Goal: Information Seeking & Learning: Learn about a topic

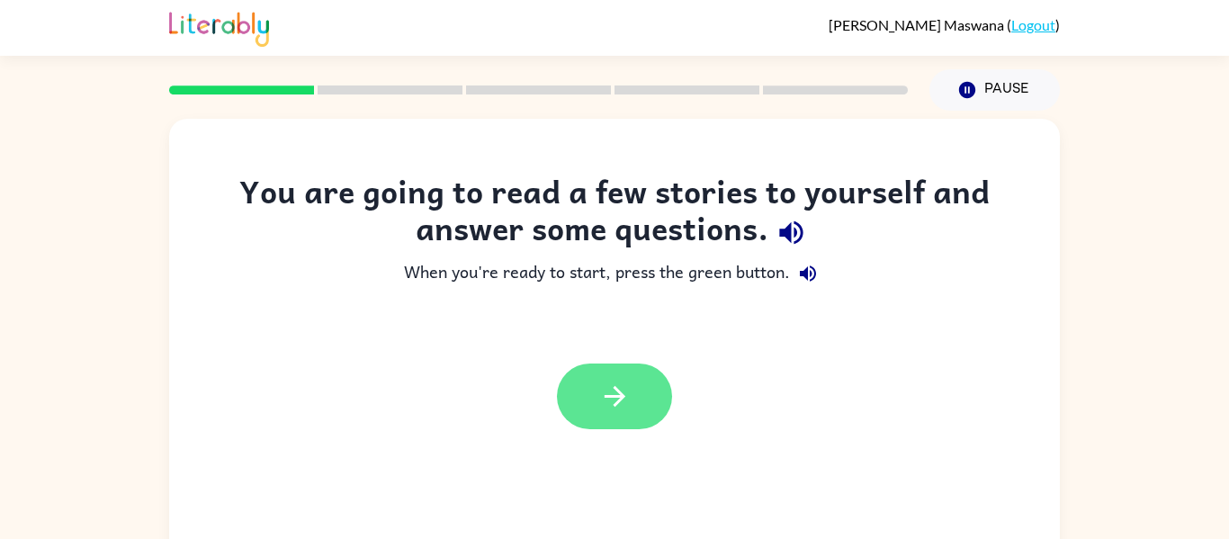
click at [601, 374] on button "button" at bounding box center [614, 397] width 115 height 66
click at [601, 374] on div at bounding box center [614, 397] width 115 height 66
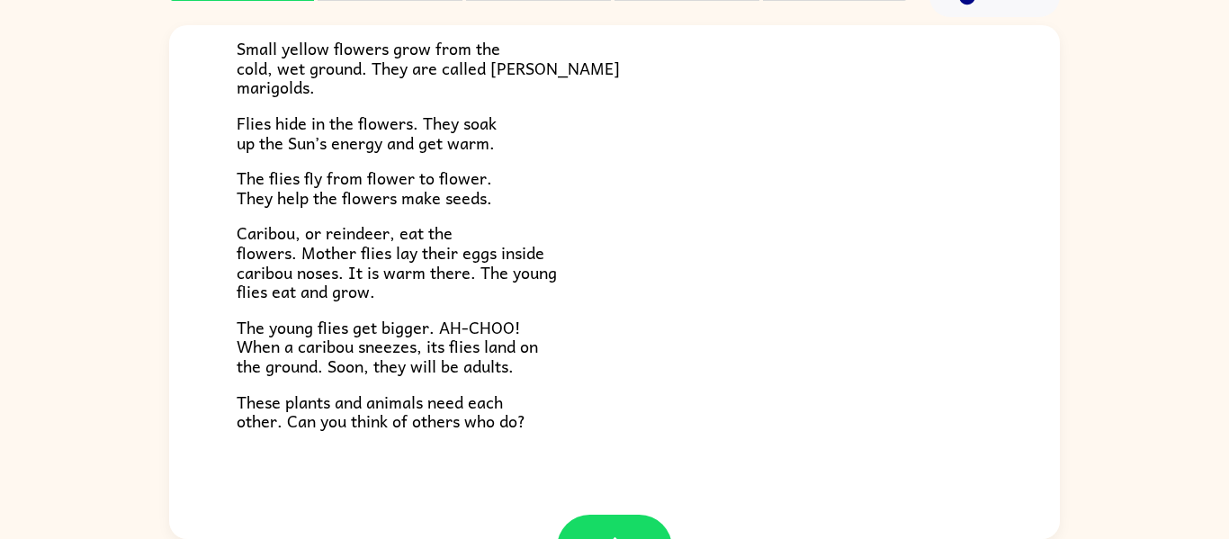
scroll to position [370, 0]
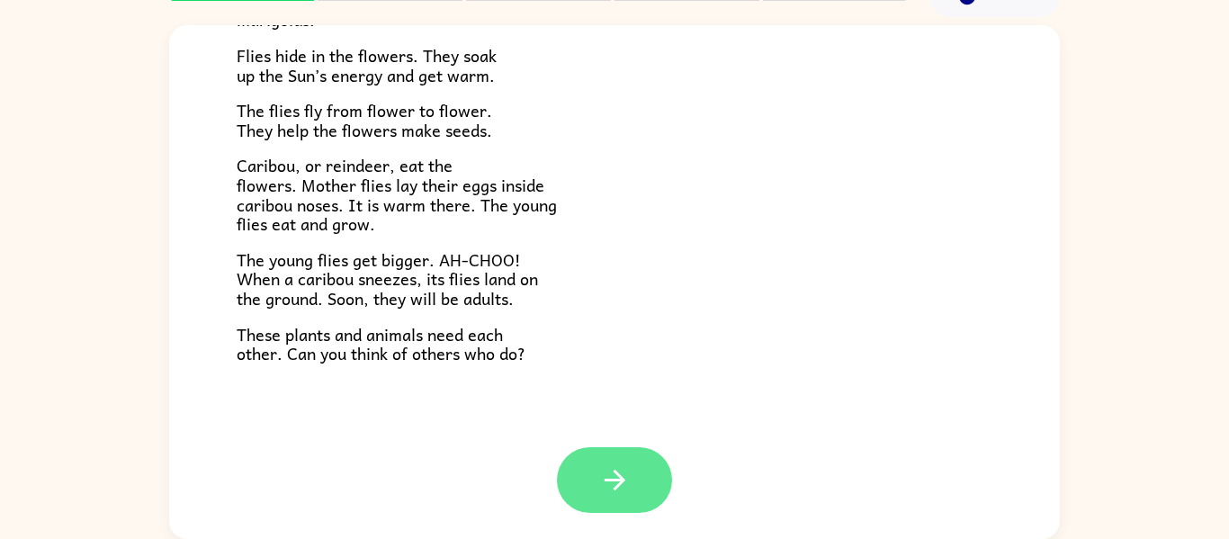
click at [626, 494] on icon "button" at bounding box center [614, 479] width 31 height 31
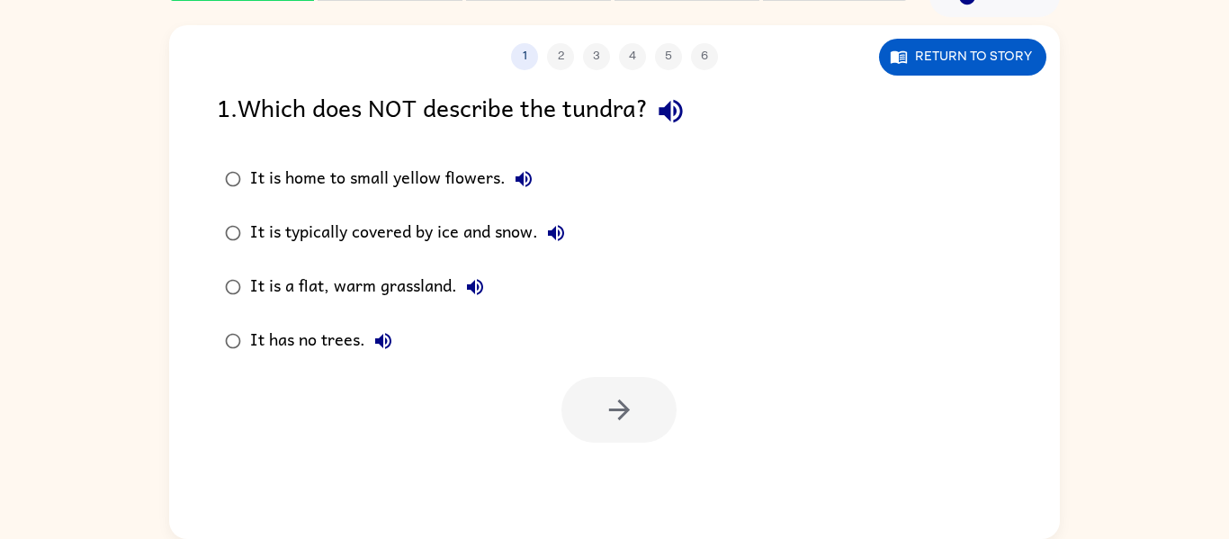
scroll to position [0, 0]
click at [653, 438] on button "button" at bounding box center [619, 410] width 115 height 66
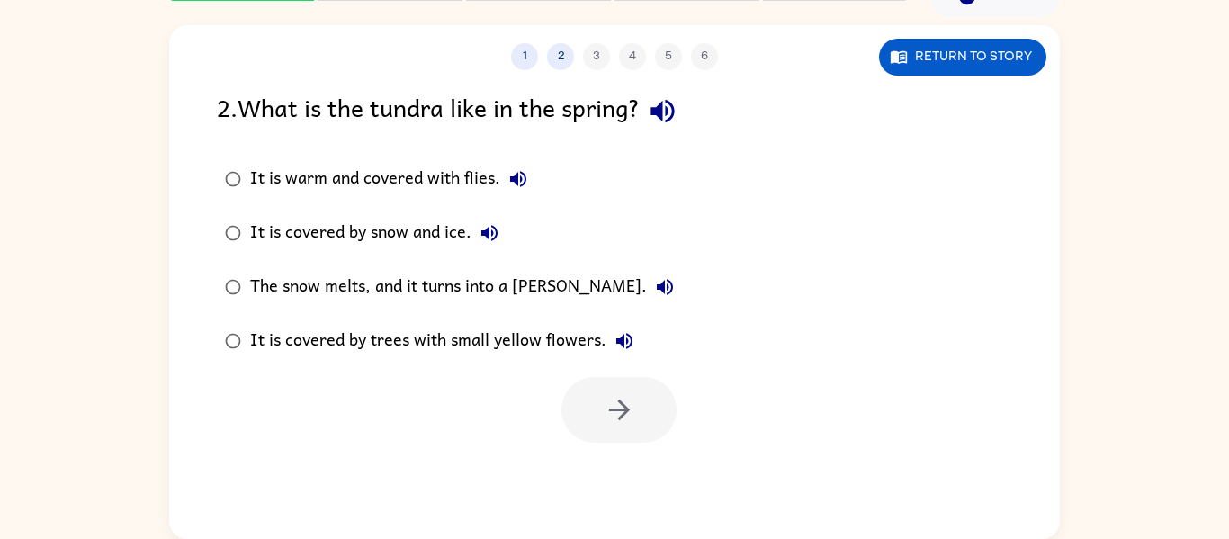
click at [446, 292] on div "The snow melts, and it turns into a [PERSON_NAME]." at bounding box center [466, 287] width 433 height 36
click at [644, 438] on button "button" at bounding box center [619, 410] width 115 height 66
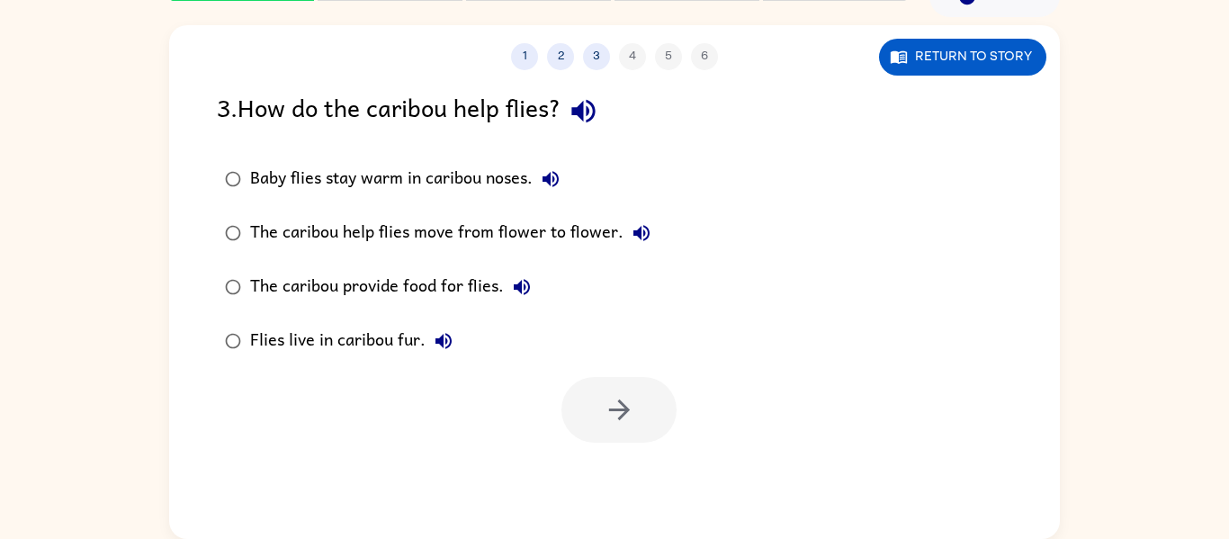
click at [535, 193] on div "Baby flies stay warm in caribou noses." at bounding box center [409, 179] width 319 height 36
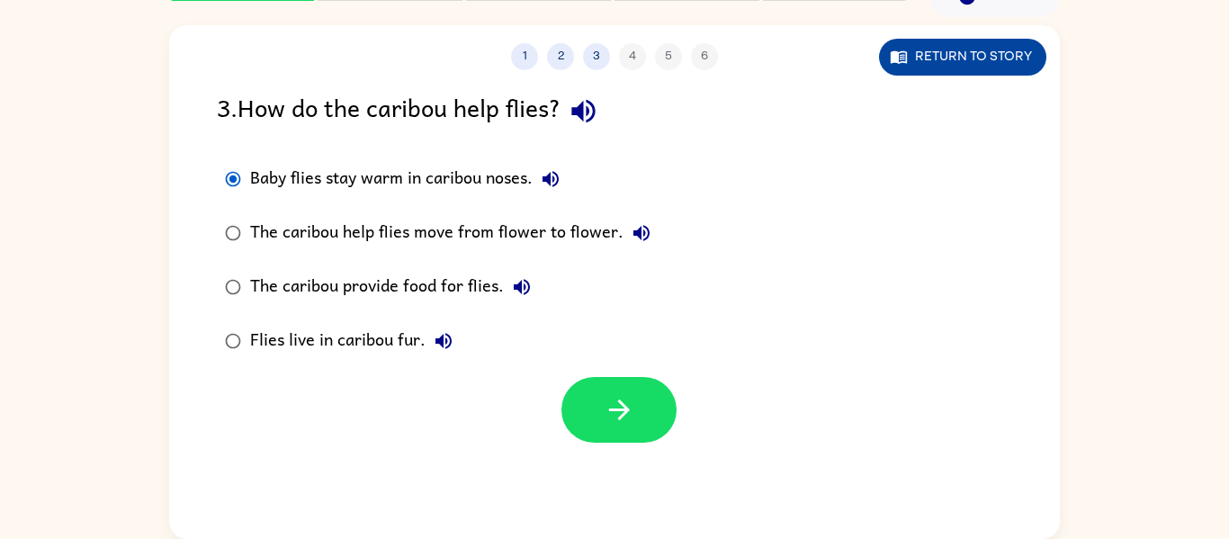
click at [893, 65] on icon "button" at bounding box center [899, 57] width 18 height 18
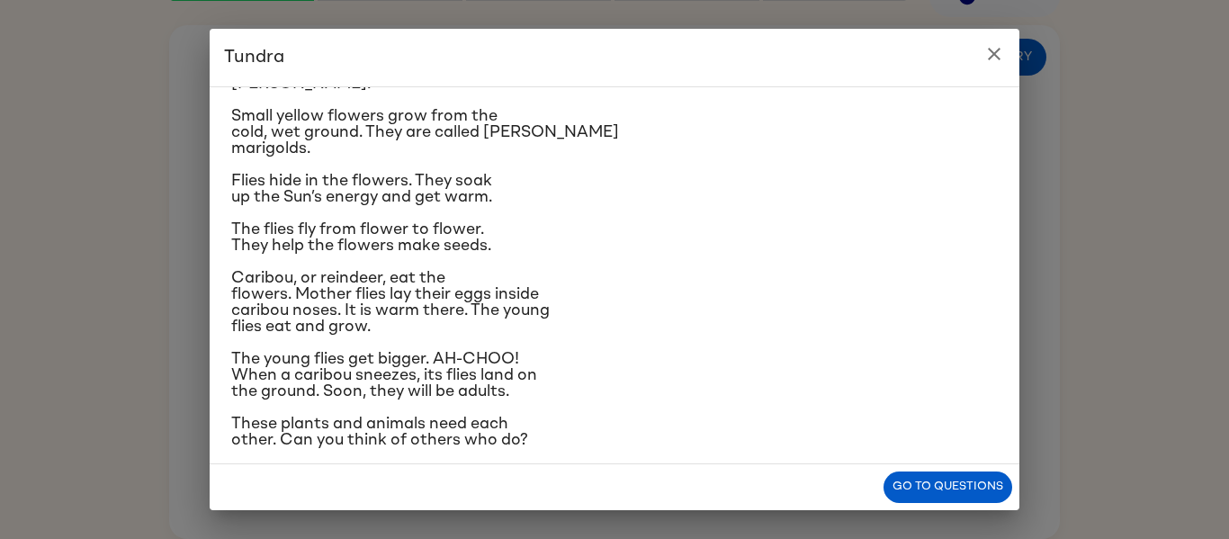
scroll to position [198, 0]
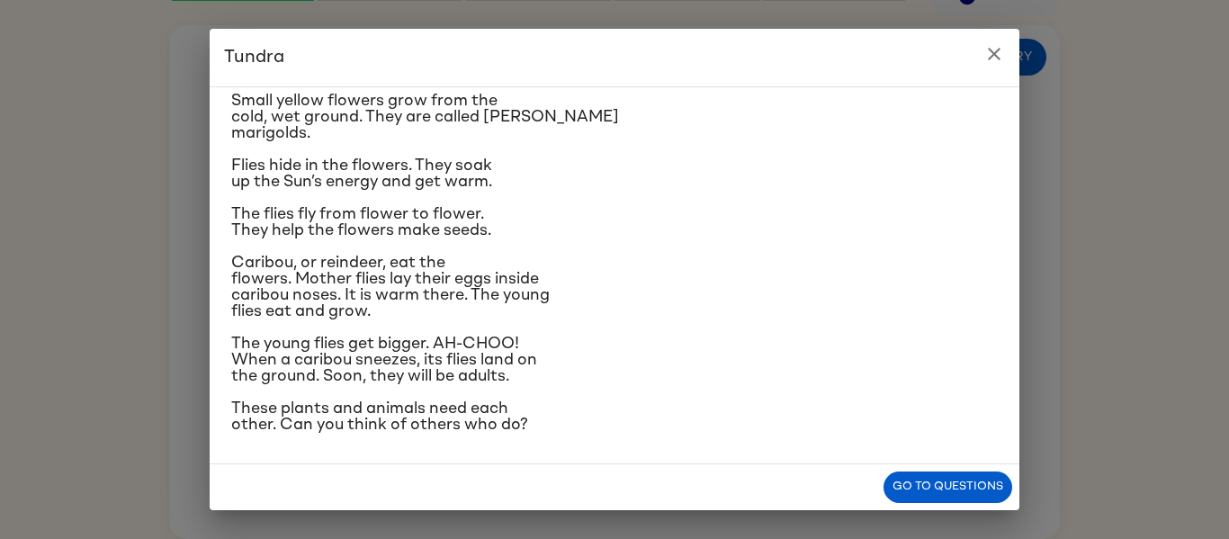
click at [998, 503] on div "Go to questions" at bounding box center [615, 487] width 810 height 46
click at [993, 485] on button "Go to questions" at bounding box center [948, 487] width 129 height 31
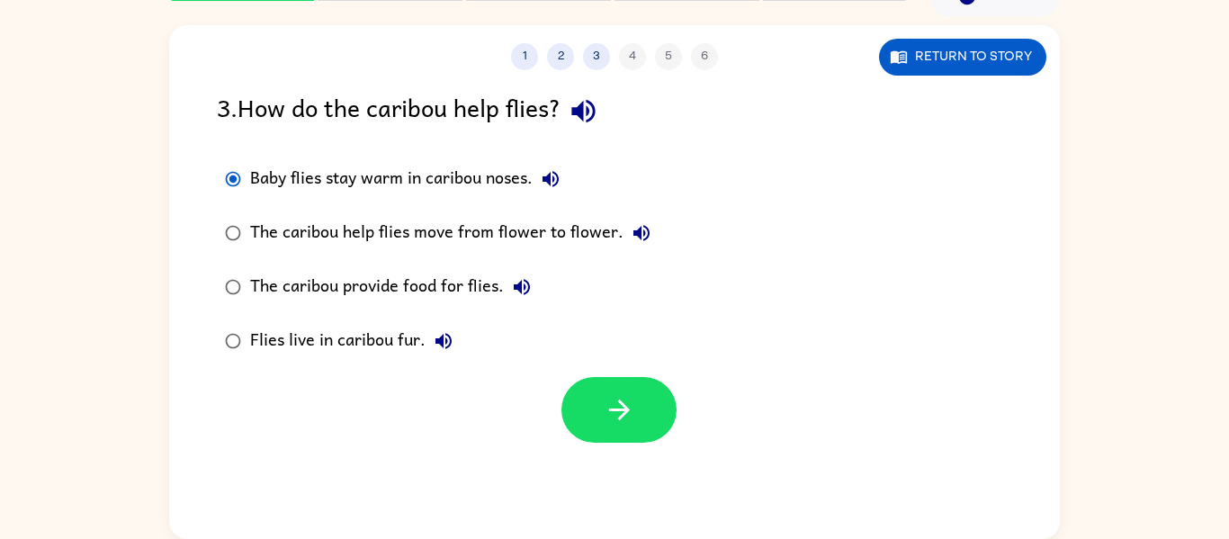
click at [518, 467] on div "1 2 3 4 5 6 Return to story 3 . How do the caribou help flies? Baby flies stay …" at bounding box center [614, 282] width 891 height 514
click at [616, 443] on div "1 2 3 4 5 6 Return to story 3 . How do the caribou help flies? Baby flies stay …" at bounding box center [614, 282] width 891 height 514
click at [620, 419] on icon "button" at bounding box center [619, 409] width 31 height 31
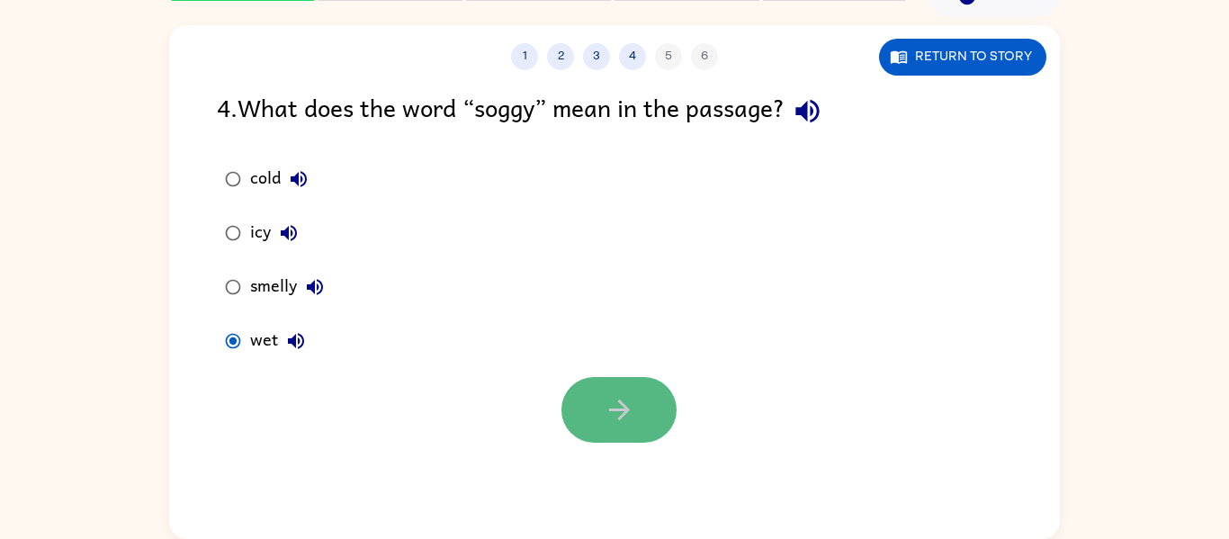
click at [633, 422] on icon "button" at bounding box center [619, 409] width 31 height 31
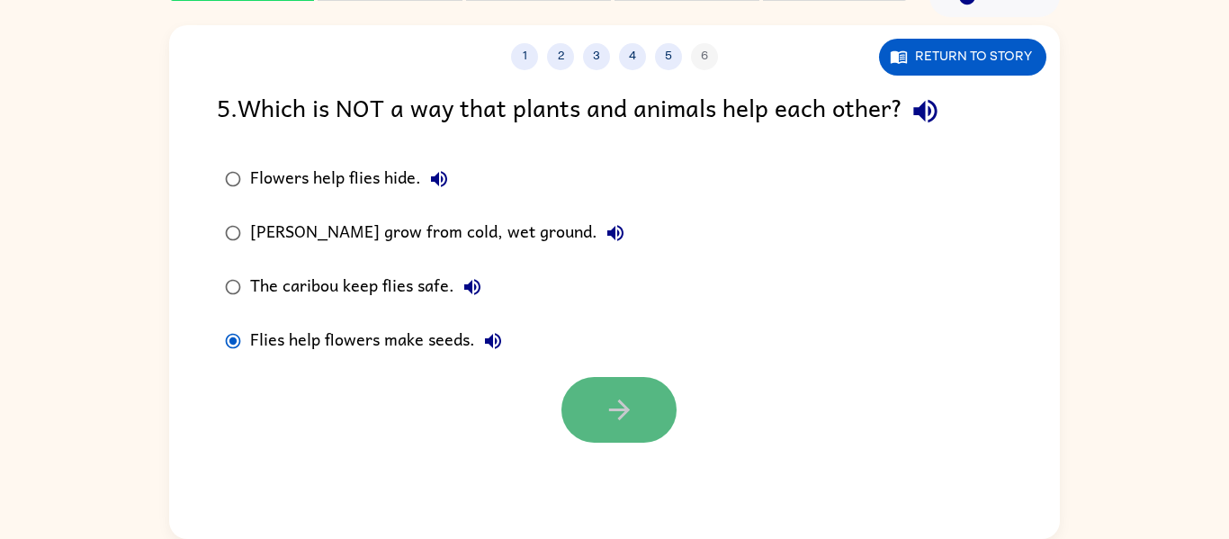
click at [578, 397] on button "button" at bounding box center [619, 410] width 115 height 66
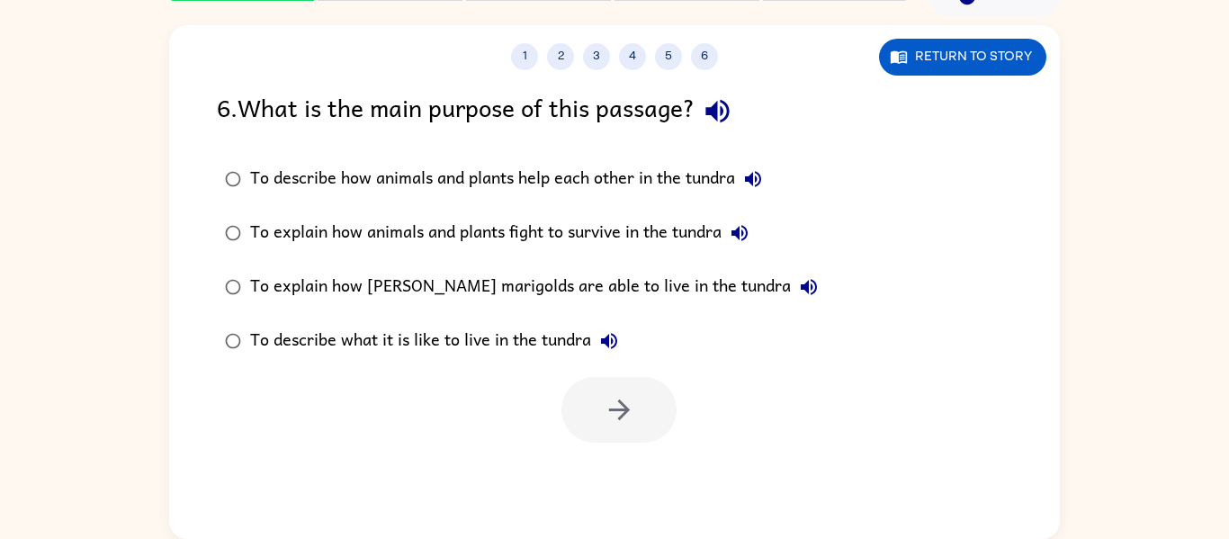
click at [523, 245] on div "To explain how animals and plants fight to survive in the tundra" at bounding box center [504, 233] width 508 height 36
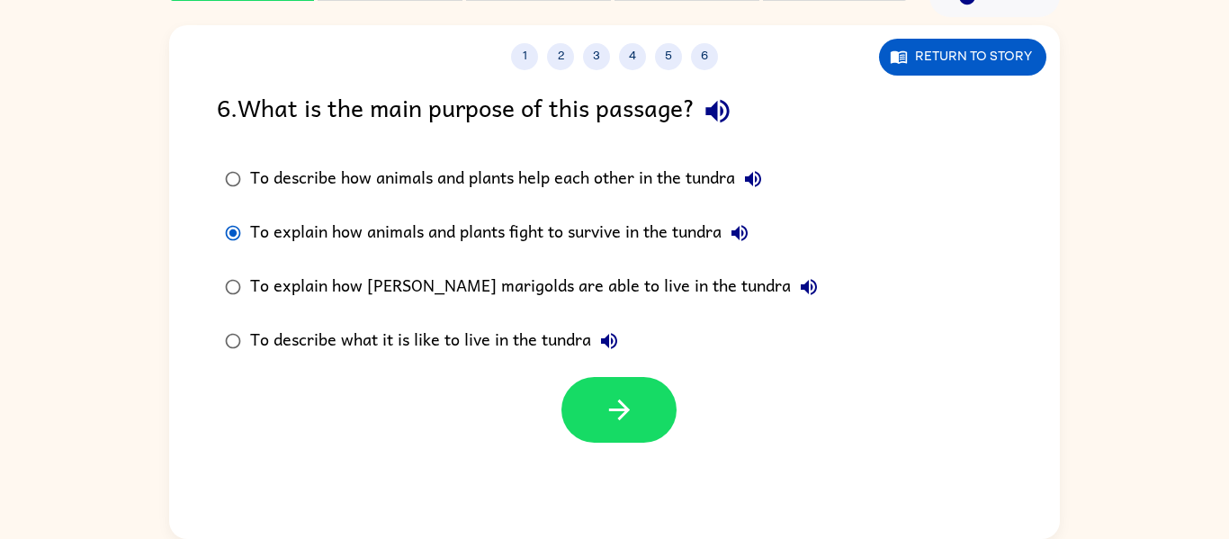
click at [486, 182] on div "To describe how animals and plants help each other in the tundra" at bounding box center [510, 179] width 521 height 36
click at [621, 375] on div at bounding box center [614, 405] width 891 height 75
click at [620, 382] on button "button" at bounding box center [619, 410] width 115 height 66
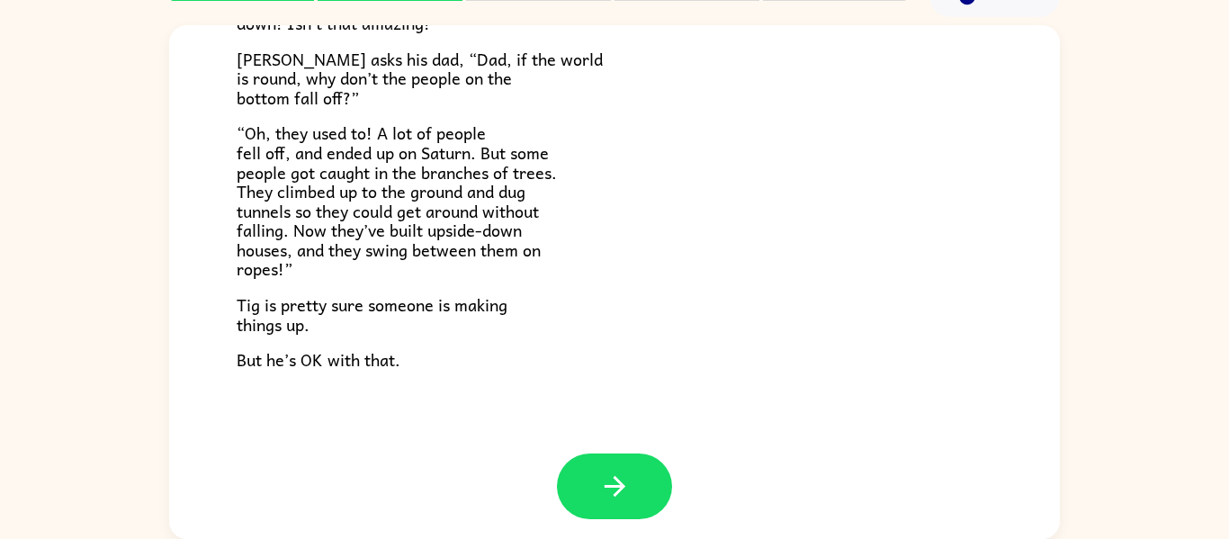
scroll to position [523, 0]
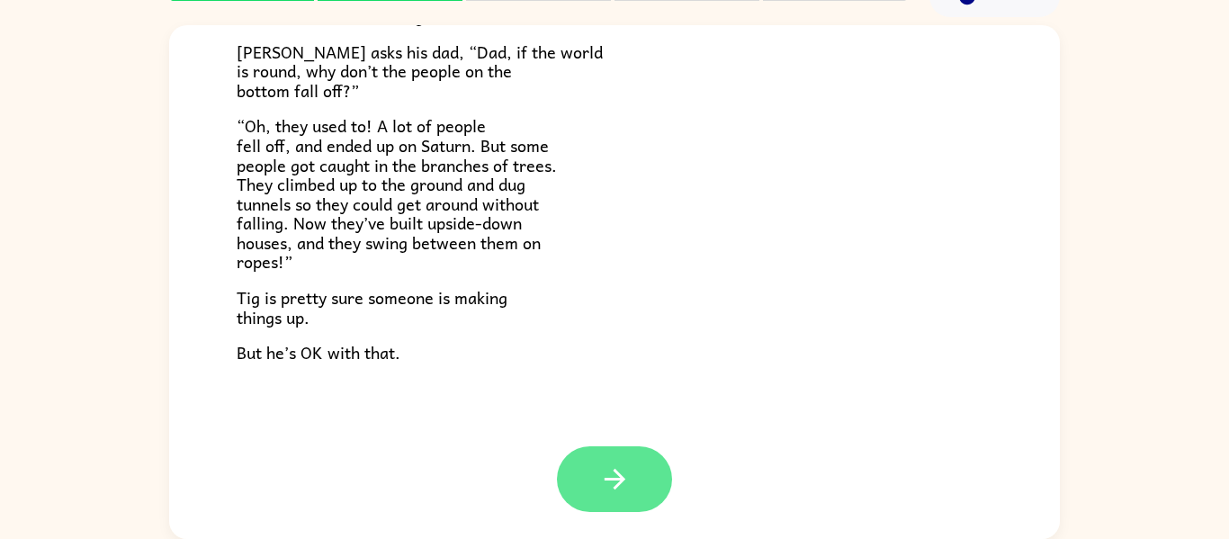
click at [606, 463] on icon "button" at bounding box center [614, 478] width 31 height 31
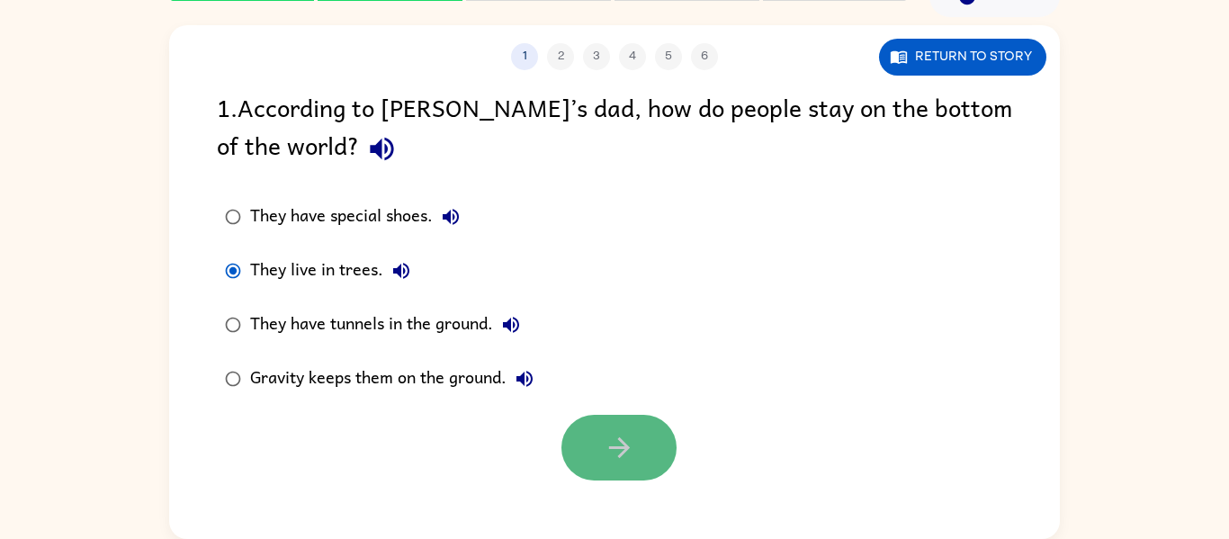
click at [651, 462] on button "button" at bounding box center [619, 448] width 115 height 66
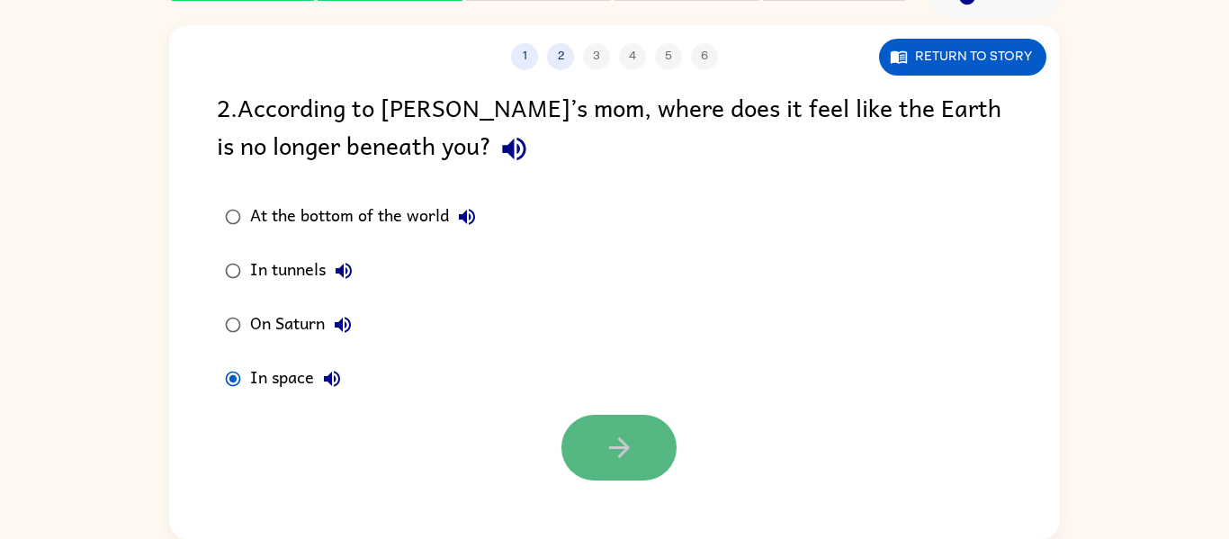
click at [582, 467] on button "button" at bounding box center [619, 448] width 115 height 66
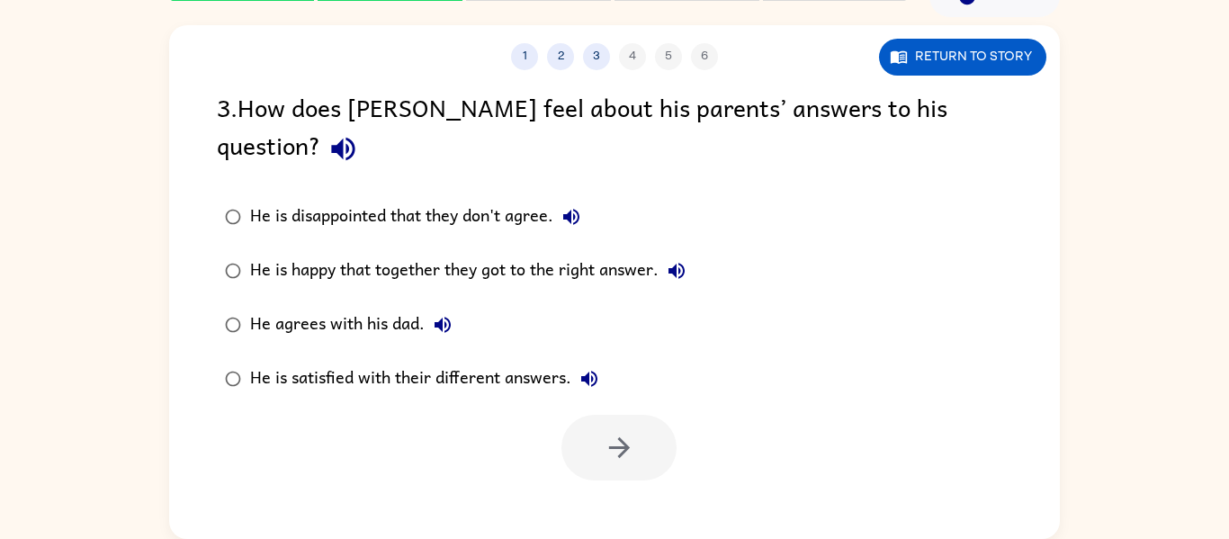
click at [480, 361] on div "He is satisfied with their different answers." at bounding box center [428, 379] width 357 height 36
click at [642, 425] on button "button" at bounding box center [619, 448] width 115 height 66
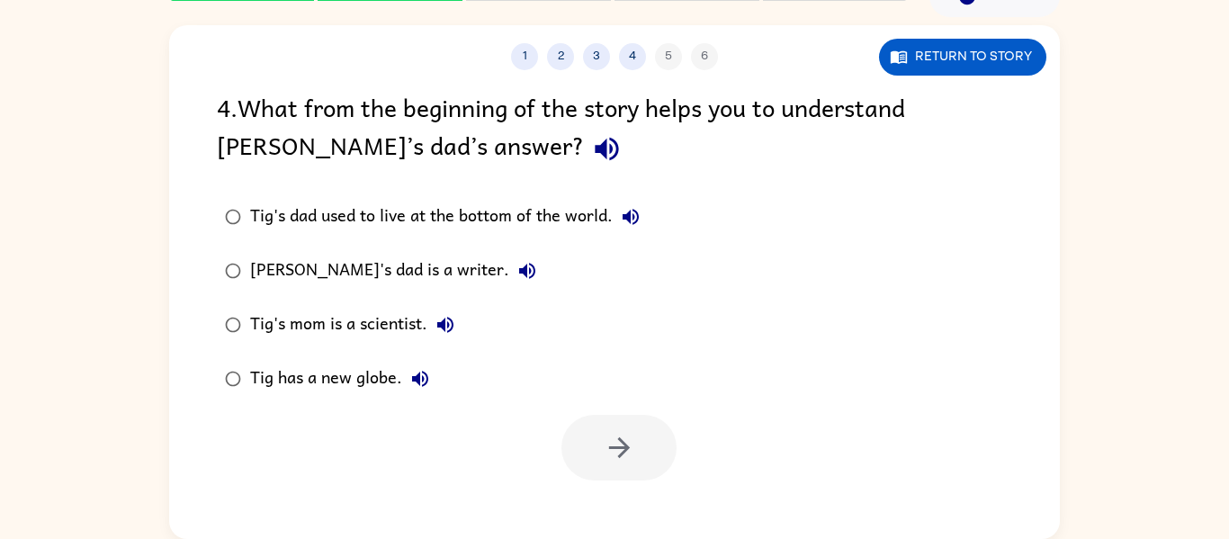
click at [327, 374] on div "Tig has a new globe." at bounding box center [344, 379] width 188 height 36
click at [628, 439] on icon "button" at bounding box center [619, 447] width 31 height 31
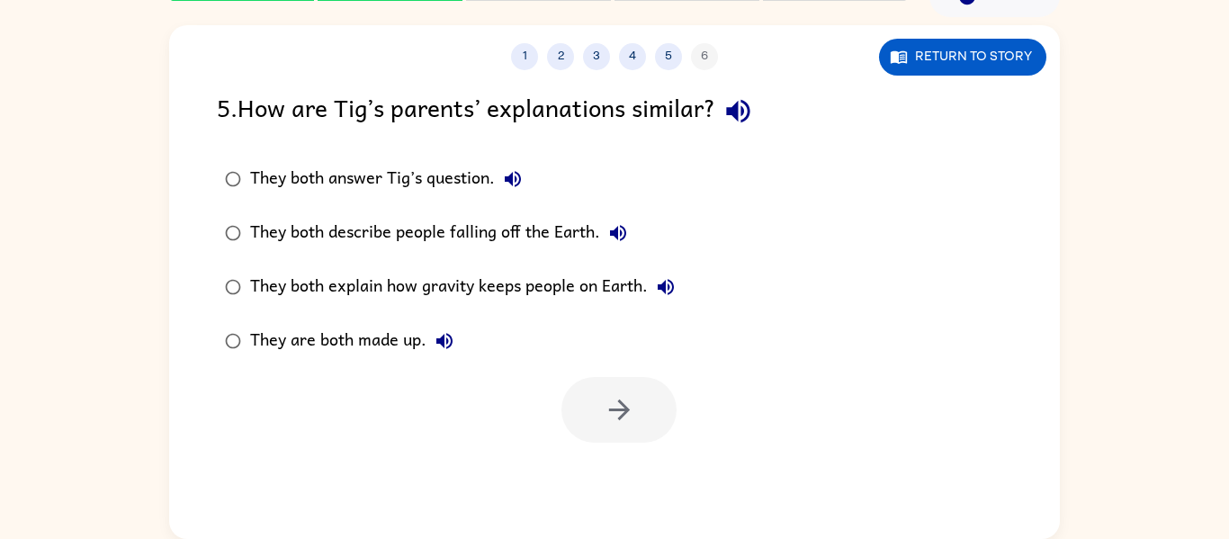
click at [486, 275] on div "They both explain how gravity keeps people on Earth." at bounding box center [467, 287] width 434 height 36
click at [601, 377] on button "button" at bounding box center [619, 410] width 115 height 66
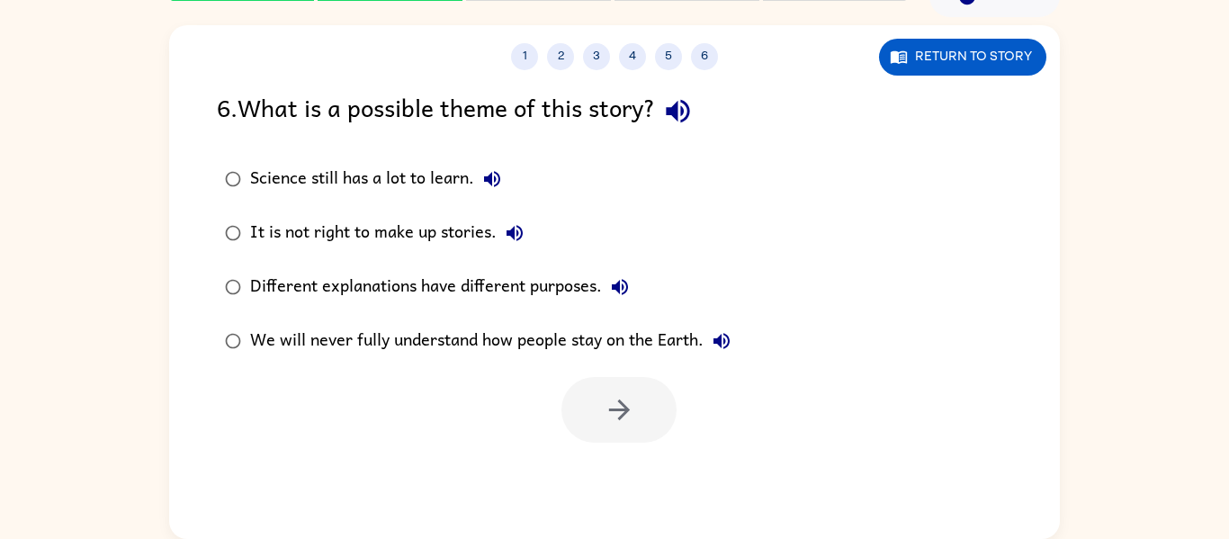
click at [384, 168] on div "Science still has a lot to learn." at bounding box center [380, 179] width 260 height 36
click at [663, 388] on button "button" at bounding box center [619, 410] width 115 height 66
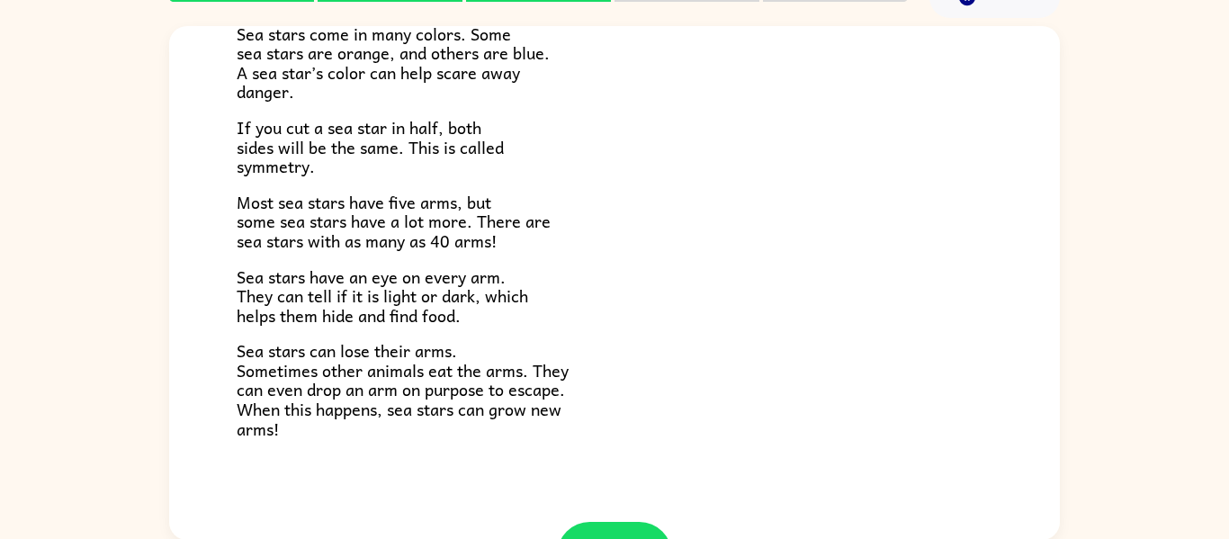
scroll to position [94, 0]
click at [430, 319] on span "Sea stars have an eye on every arm. They can tell if it is light or dark, which…" at bounding box center [383, 295] width 292 height 65
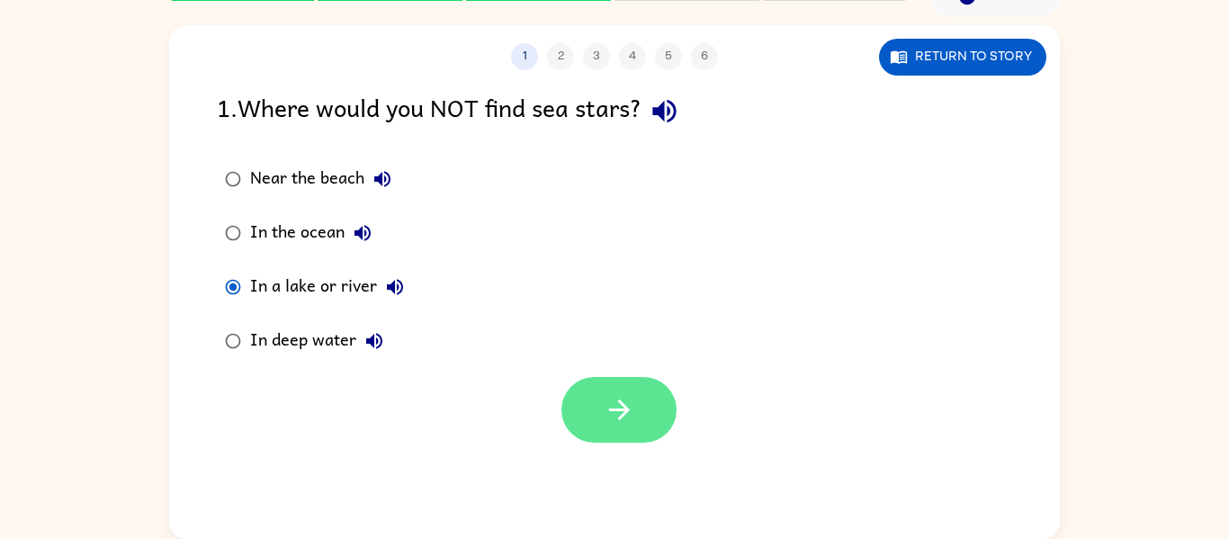
click at [587, 432] on button "button" at bounding box center [619, 410] width 115 height 66
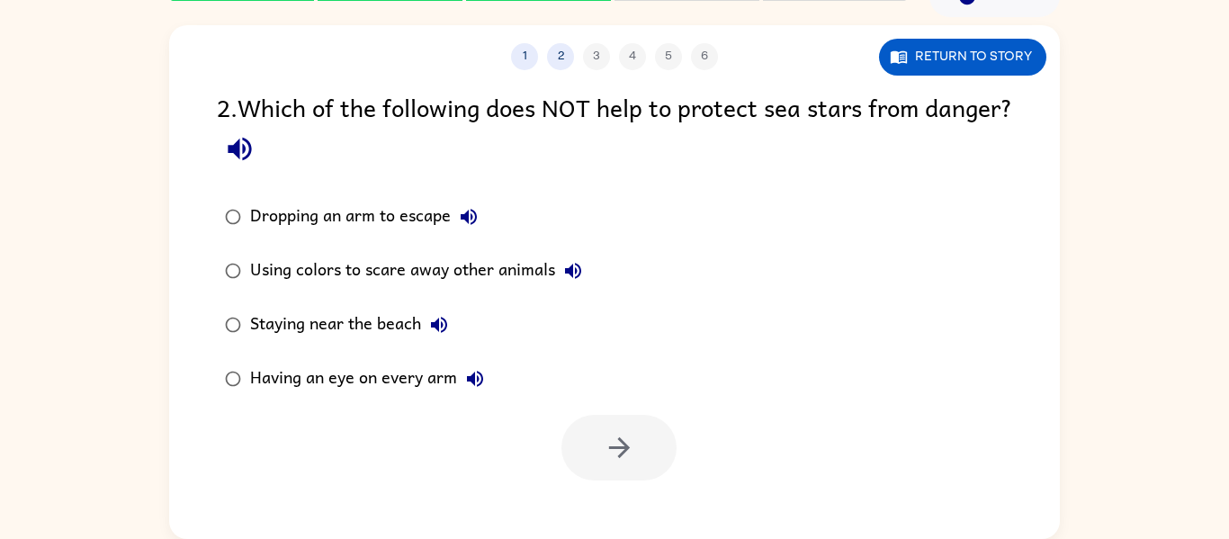
click at [660, 463] on div at bounding box center [619, 448] width 115 height 66
click at [414, 376] on div "Having an eye on every arm" at bounding box center [371, 379] width 243 height 36
click at [590, 420] on button "button" at bounding box center [619, 448] width 115 height 66
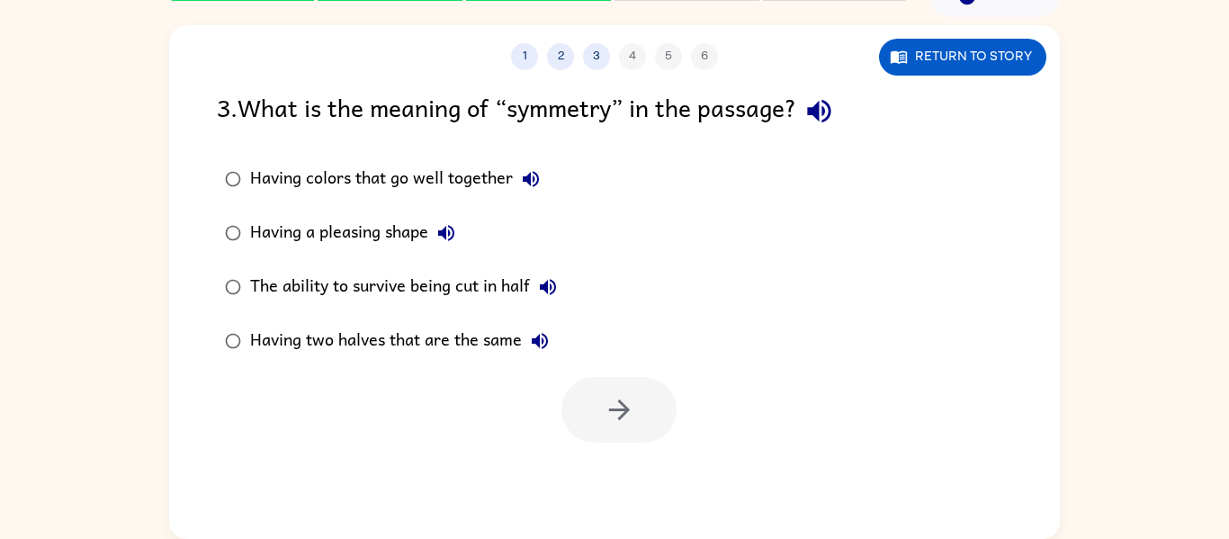
click at [491, 281] on div "The ability to survive being cut in half" at bounding box center [408, 287] width 316 height 36
click at [616, 386] on button "button" at bounding box center [619, 410] width 115 height 66
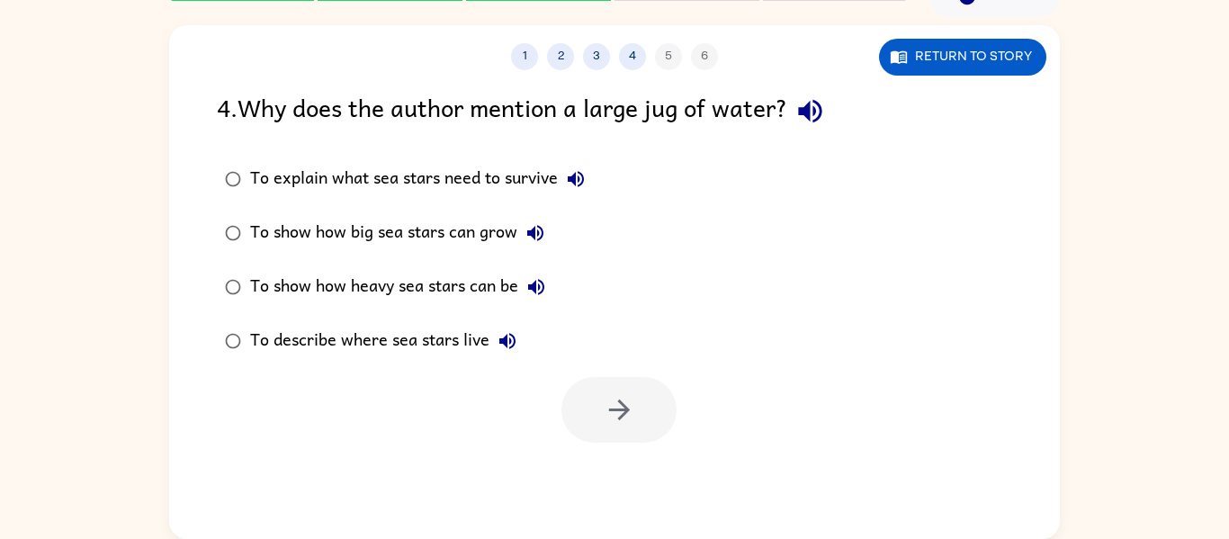
click at [579, 193] on button "To explain what sea stars need to survive" at bounding box center [576, 179] width 36 height 36
click at [825, 122] on icon "button" at bounding box center [810, 110] width 31 height 31
click at [476, 238] on div "To show how big sea stars can grow" at bounding box center [401, 233] width 303 height 36
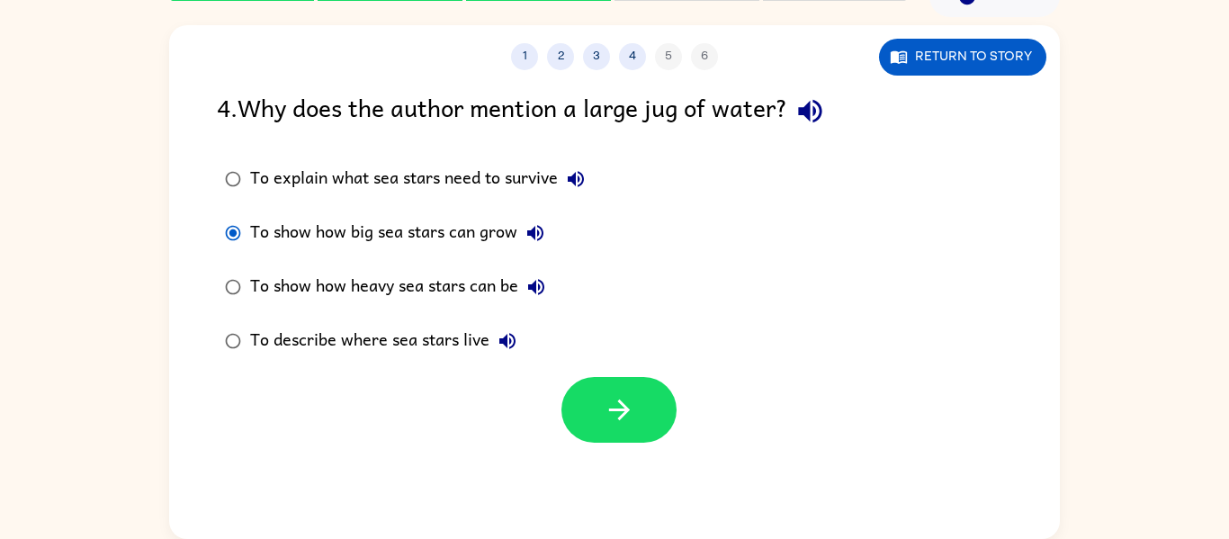
click at [543, 228] on icon "button" at bounding box center [536, 233] width 22 height 22
click at [633, 420] on icon "button" at bounding box center [619, 409] width 31 height 31
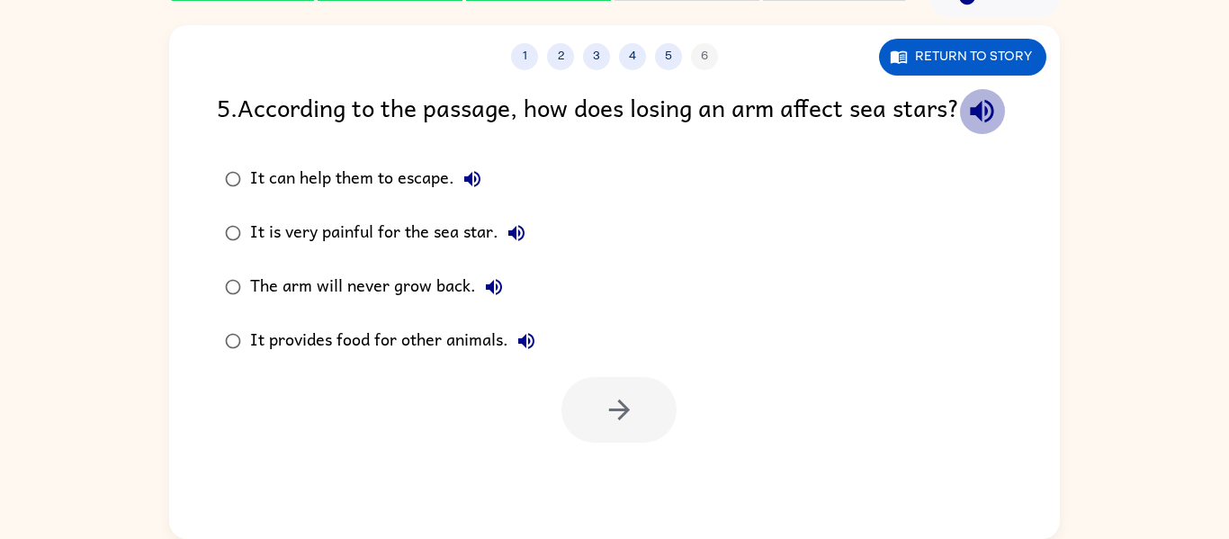
click at [966, 127] on icon "button" at bounding box center [981, 110] width 31 height 31
click at [516, 352] on icon "button" at bounding box center [527, 341] width 22 height 22
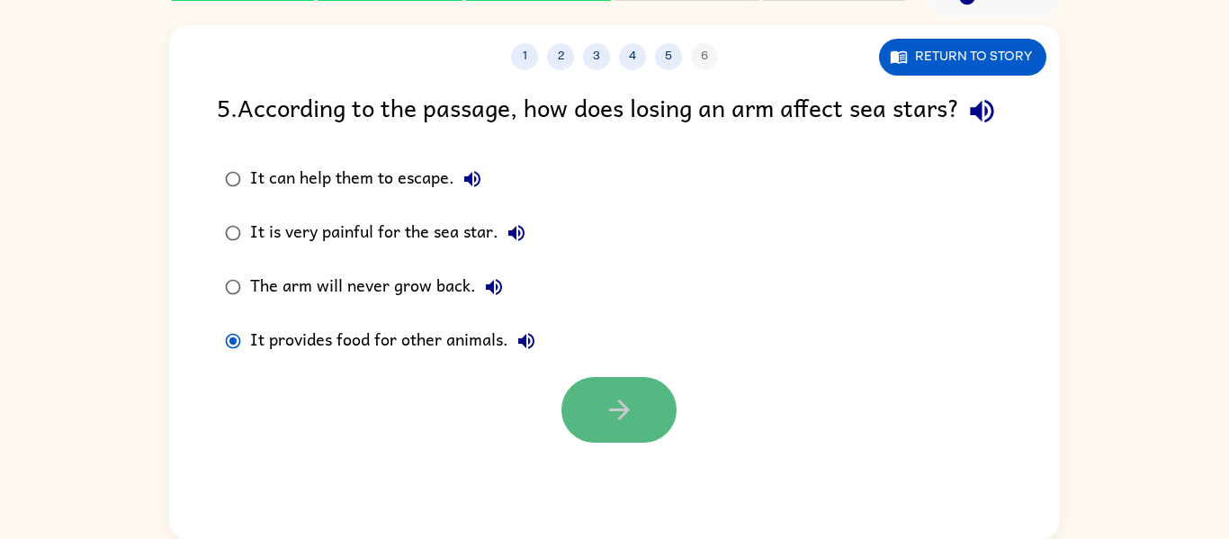
click at [606, 426] on icon "button" at bounding box center [619, 409] width 31 height 31
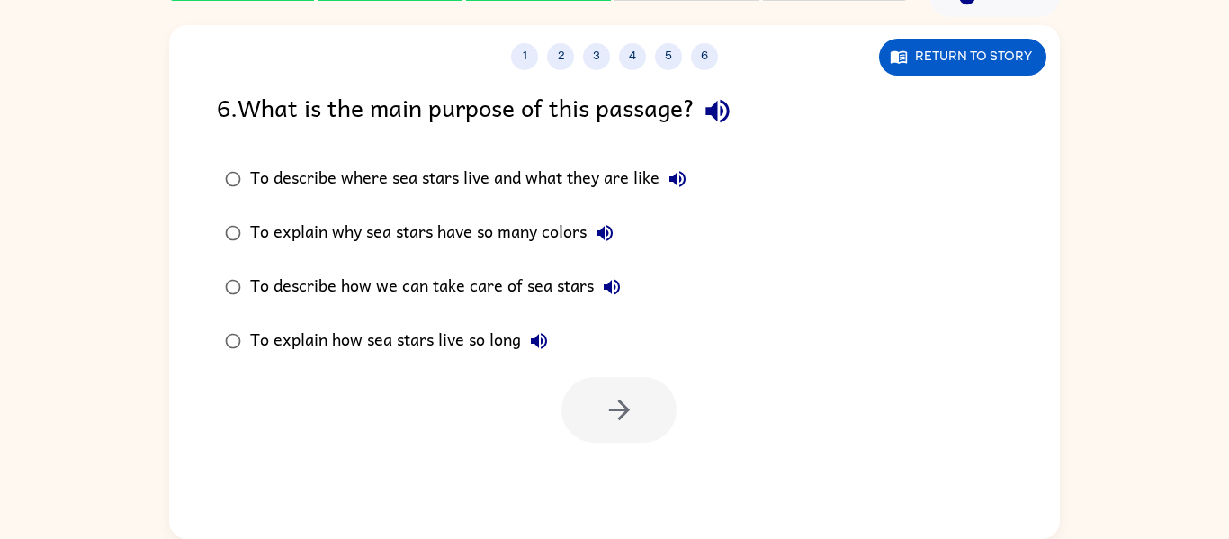
click at [611, 187] on div "To describe where sea stars live and what they are like" at bounding box center [472, 179] width 445 height 36
click at [633, 422] on icon "button" at bounding box center [619, 409] width 31 height 31
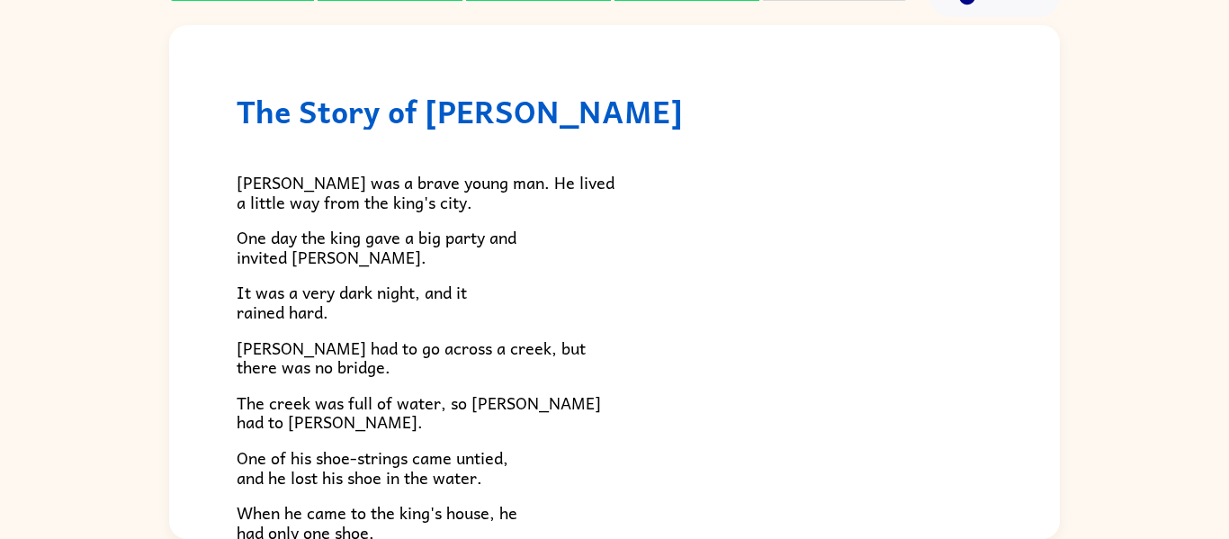
scroll to position [18, 0]
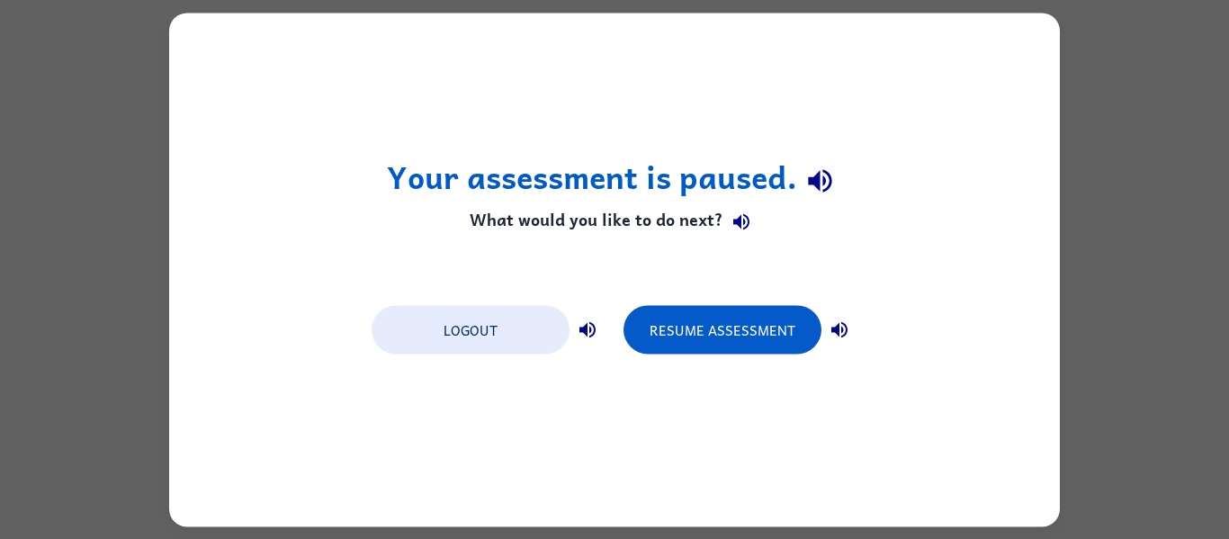
scroll to position [0, 0]
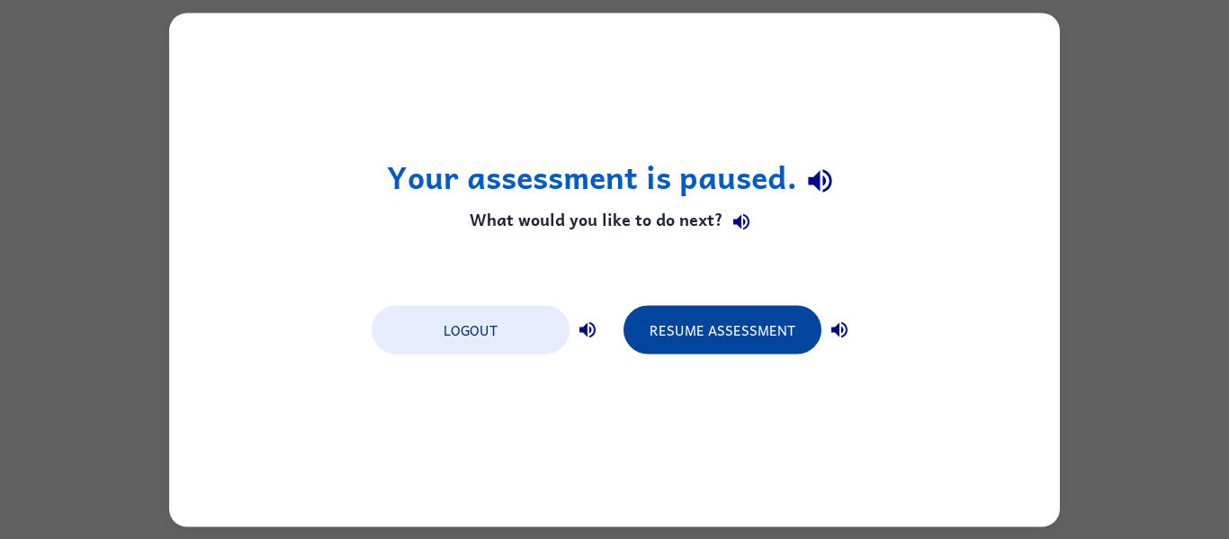
click at [734, 318] on button "Resume Assessment" at bounding box center [723, 329] width 198 height 49
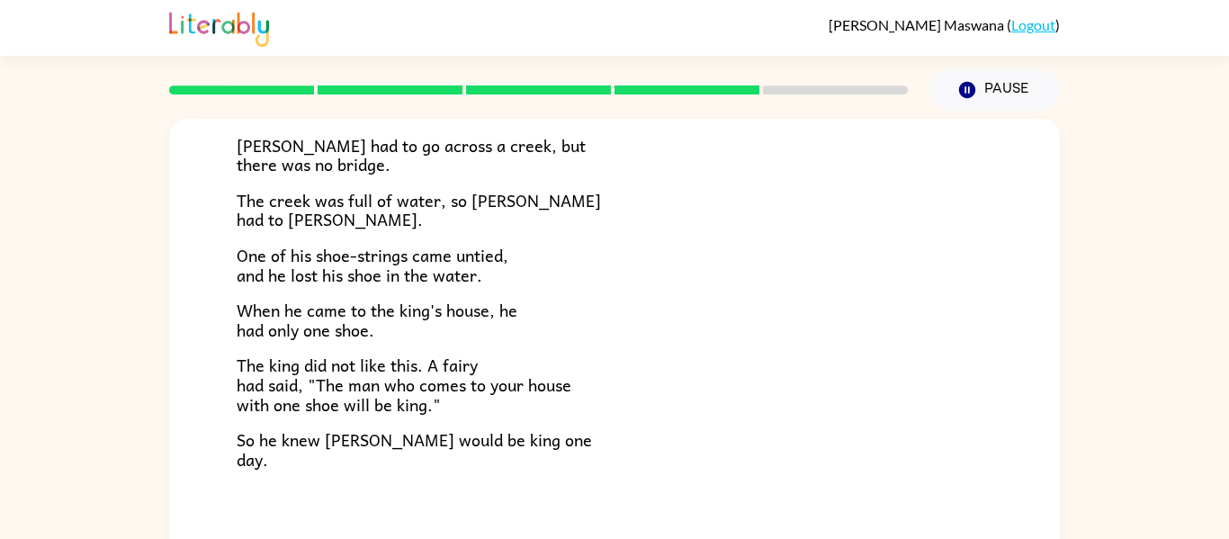
scroll to position [309, 0]
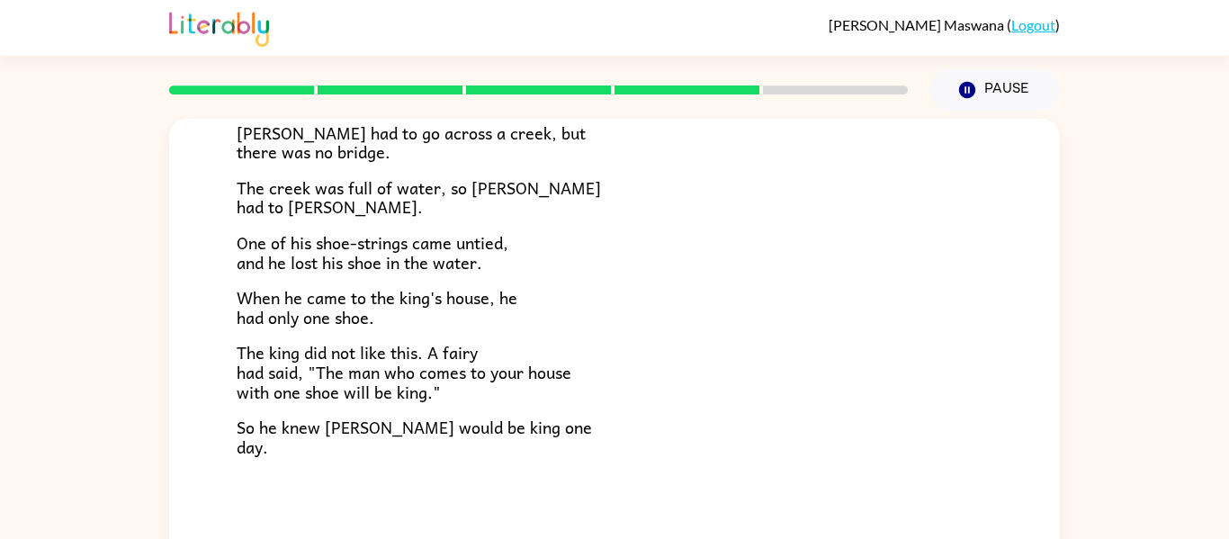
click at [697, 358] on p "The king did not like this. A fairy had said, "The man who comes to your house …" at bounding box center [615, 372] width 756 height 58
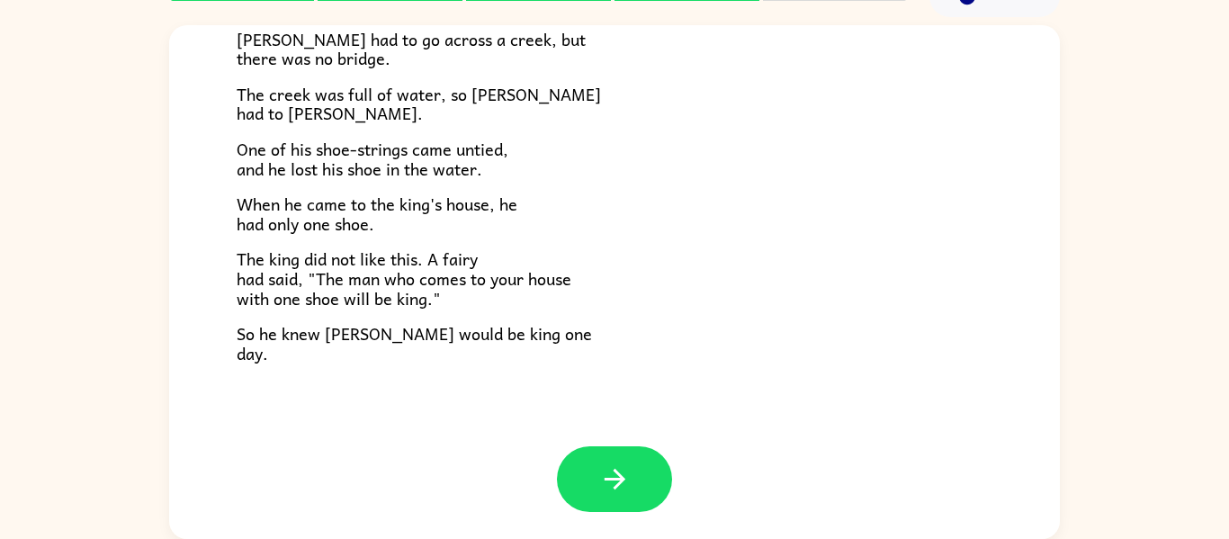
click at [623, 444] on div "The Story of [PERSON_NAME] [PERSON_NAME] was a brave young man. He lived a litt…" at bounding box center [614, 82] width 891 height 730
click at [613, 493] on icon "button" at bounding box center [614, 478] width 31 height 31
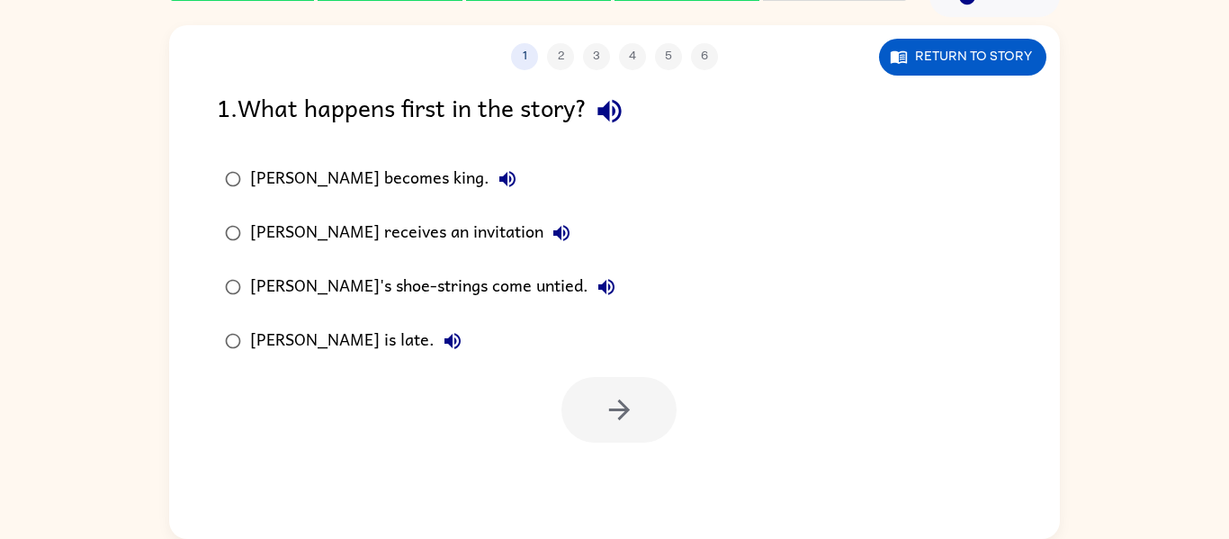
scroll to position [0, 0]
click at [613, 493] on div "1 2 3 4 5 6 Return to story 1 . What happens first in the story? [PERSON_NAME] …" at bounding box center [614, 282] width 891 height 514
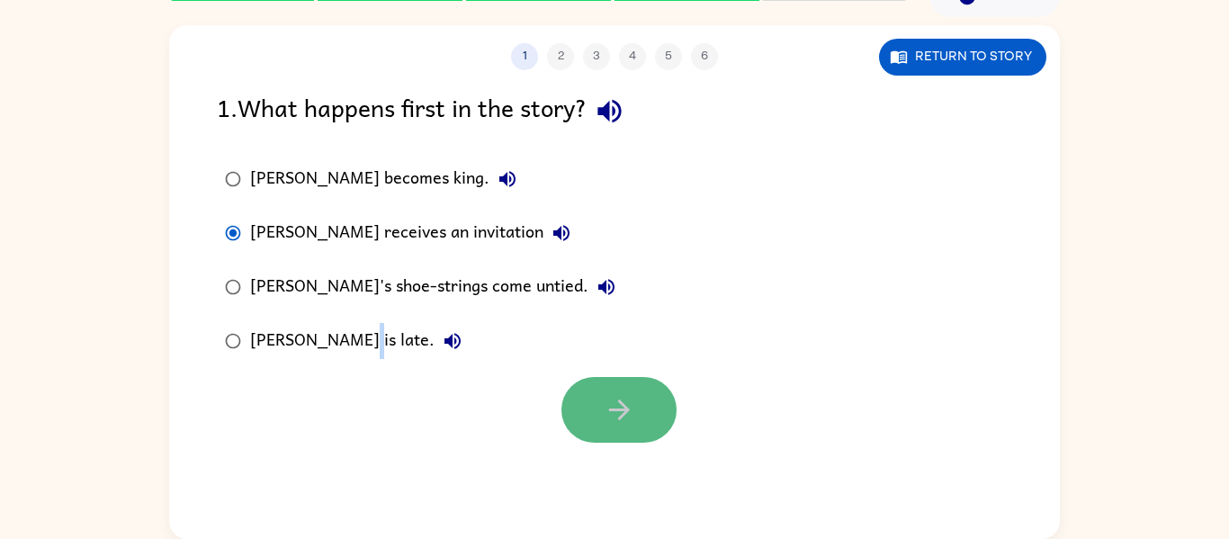
click at [618, 399] on icon "button" at bounding box center [619, 409] width 31 height 31
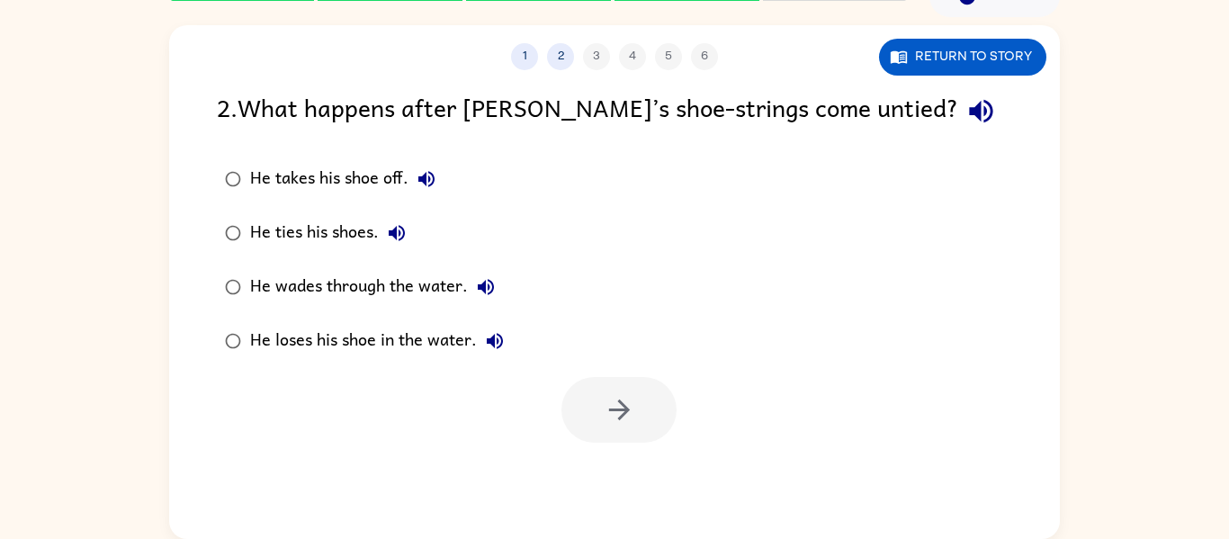
click at [276, 335] on div "He loses his shoe in the water." at bounding box center [381, 341] width 263 height 36
click at [584, 409] on button "button" at bounding box center [619, 410] width 115 height 66
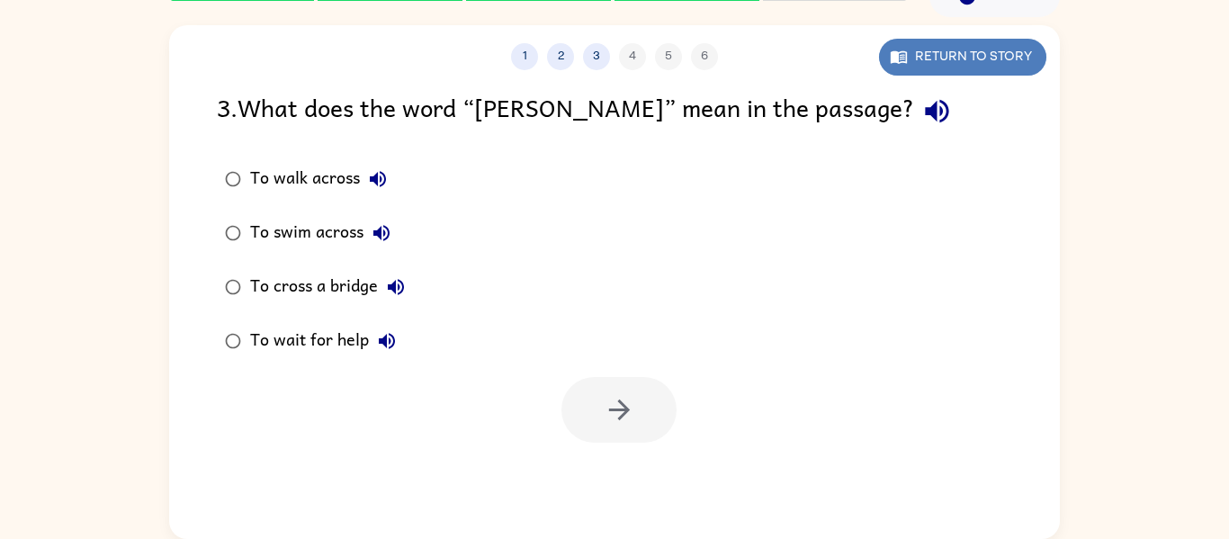
click at [941, 46] on button "Return to story" at bounding box center [962, 57] width 167 height 37
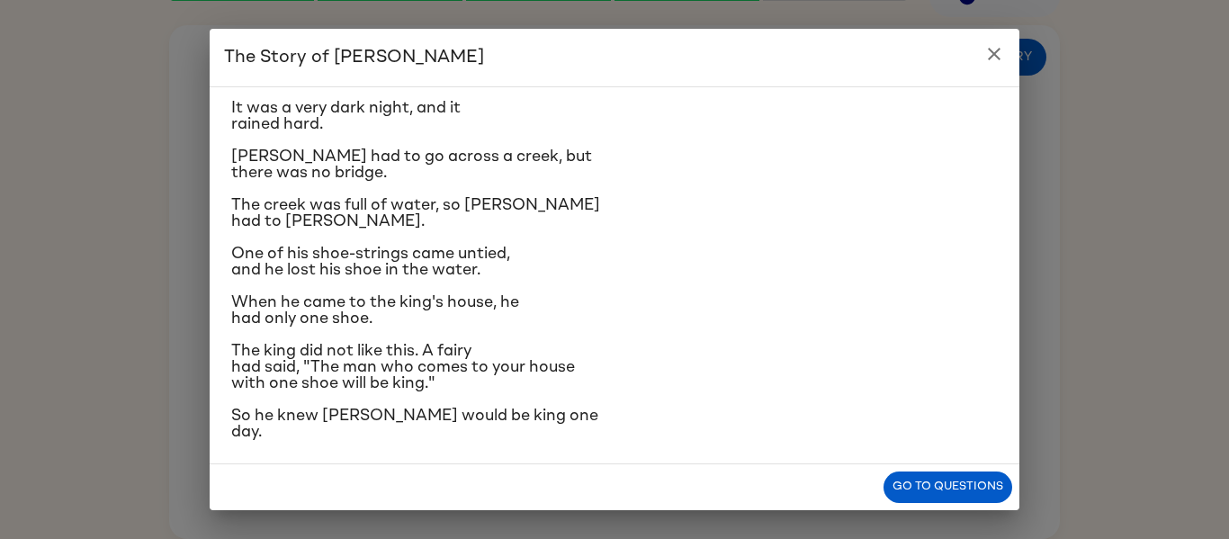
scroll to position [149, 0]
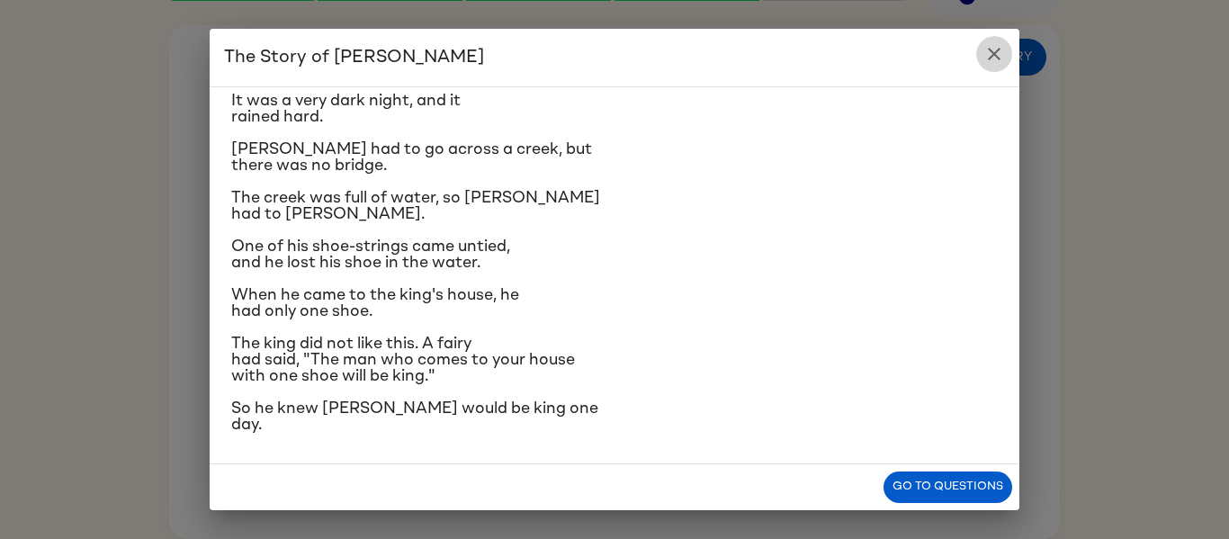
click at [996, 47] on icon "close" at bounding box center [995, 54] width 22 height 22
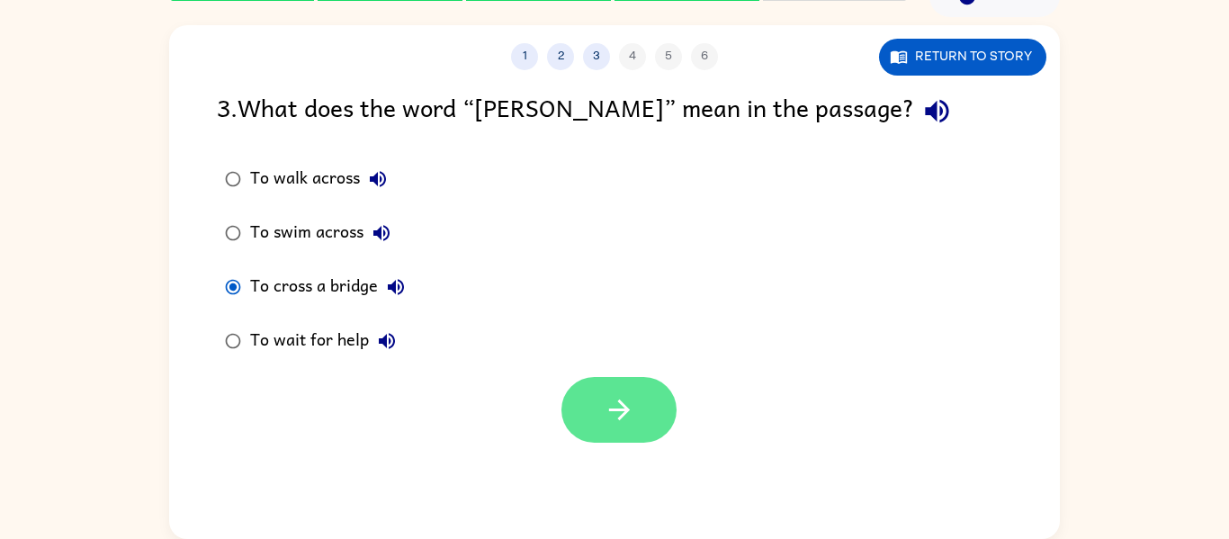
click at [614, 400] on icon "button" at bounding box center [619, 409] width 31 height 31
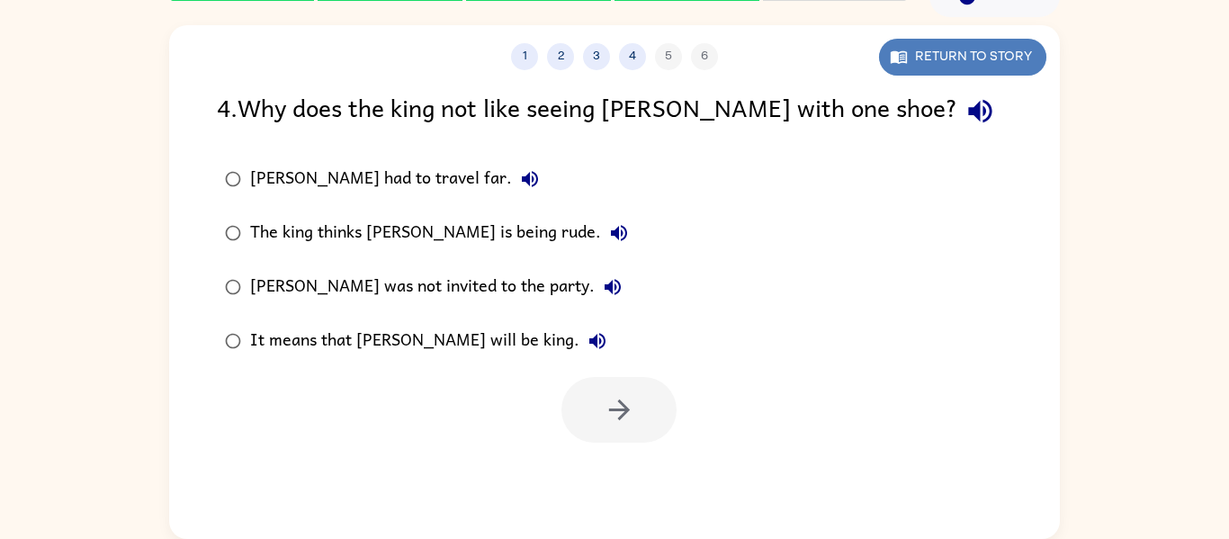
click at [900, 71] on button "Return to story" at bounding box center [962, 57] width 167 height 37
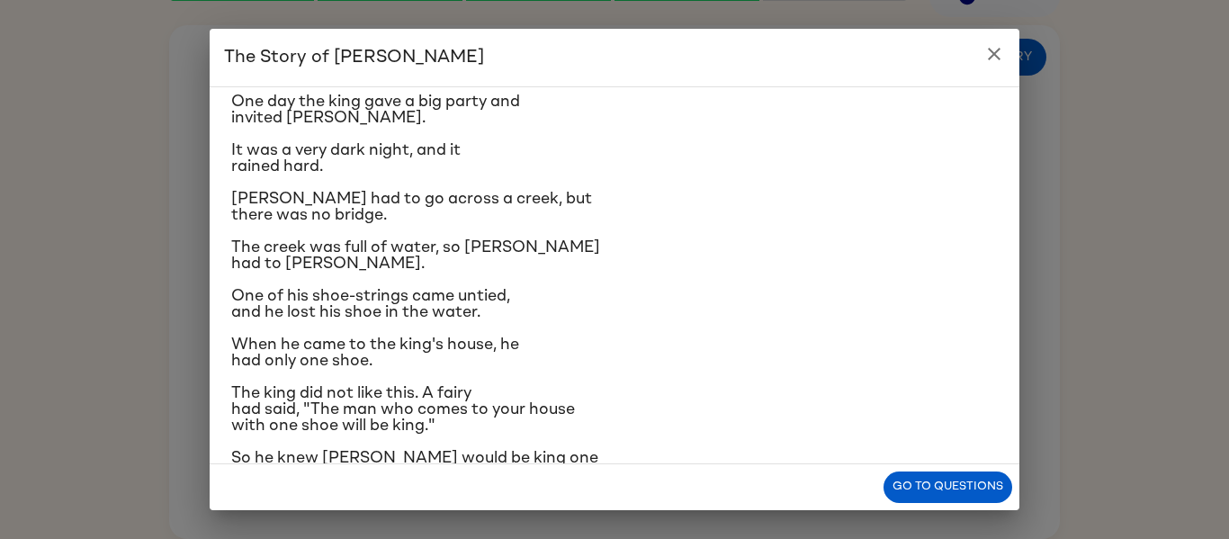
scroll to position [96, 0]
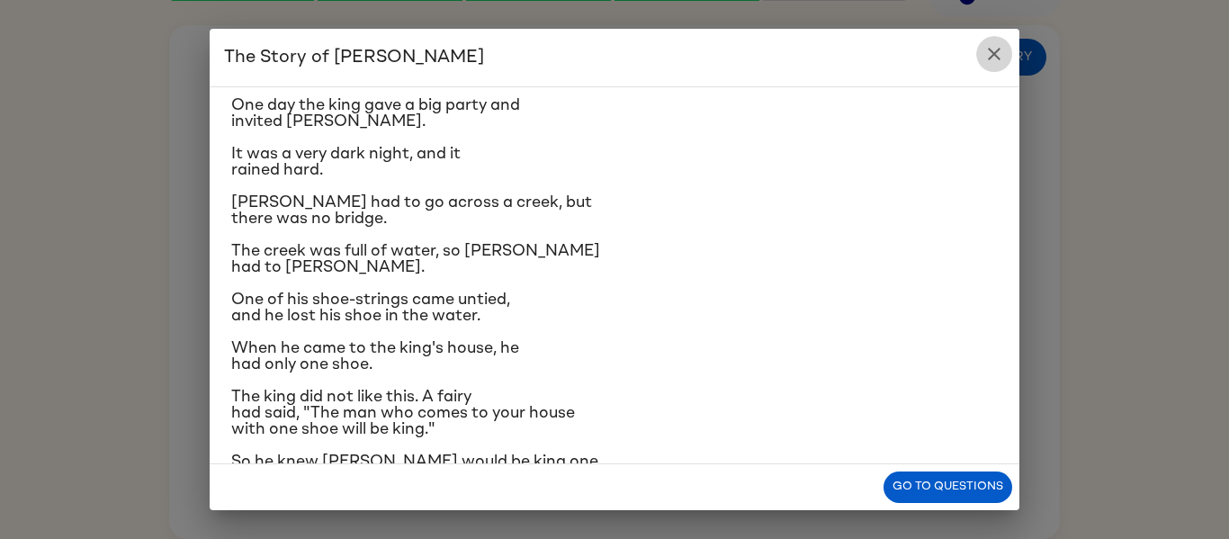
click at [996, 49] on icon "close" at bounding box center [995, 54] width 22 height 22
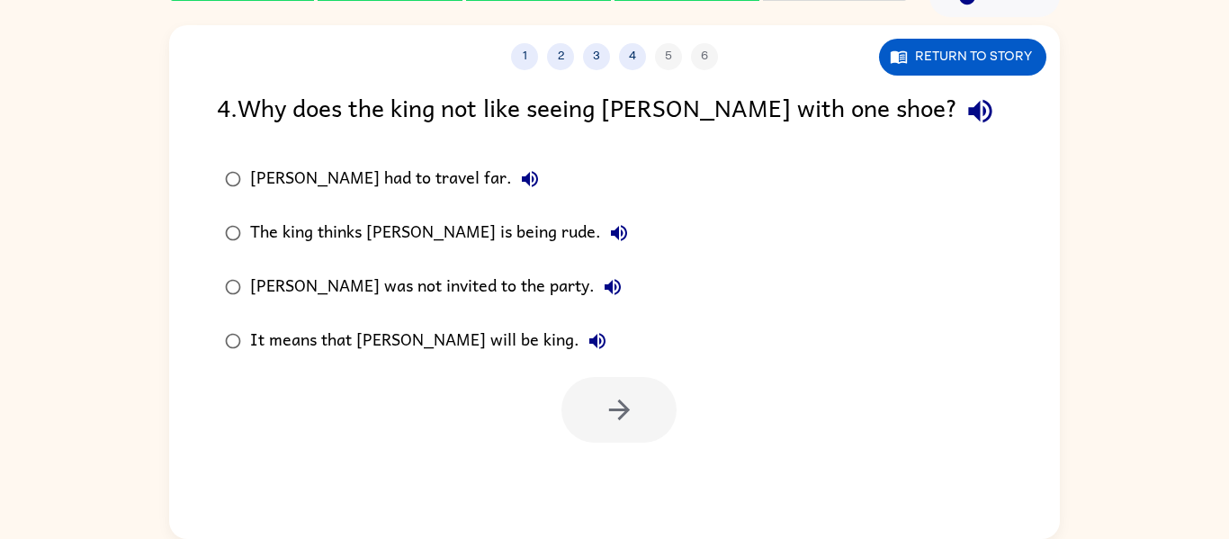
click at [412, 329] on div "It means that [PERSON_NAME] will be king." at bounding box center [432, 341] width 365 height 36
click at [595, 401] on button "button" at bounding box center [619, 410] width 115 height 66
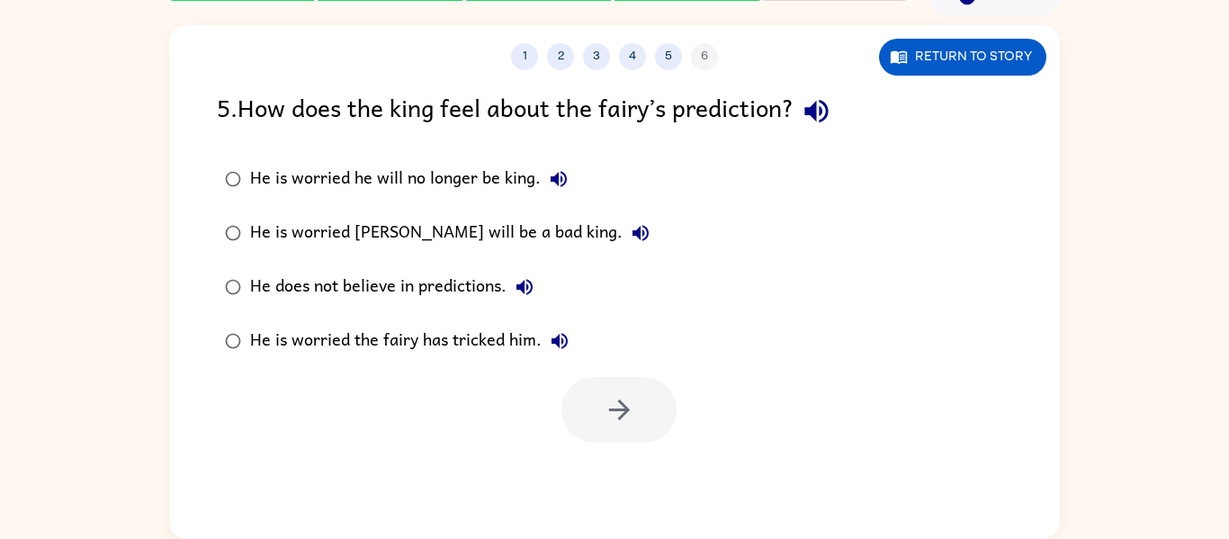
click at [355, 221] on div "He is worried [PERSON_NAME] will be a bad king." at bounding box center [454, 233] width 409 height 36
click at [603, 382] on button "button" at bounding box center [619, 410] width 115 height 66
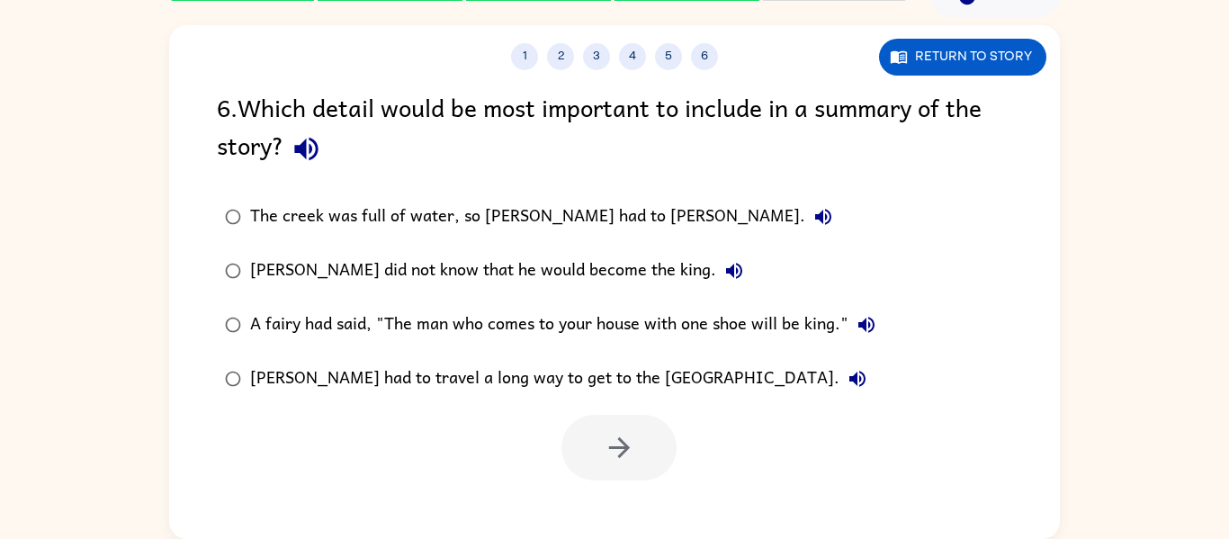
click at [583, 315] on div "A fairy had said, "The man who comes to your house with one shoe will be king."" at bounding box center [567, 325] width 634 height 36
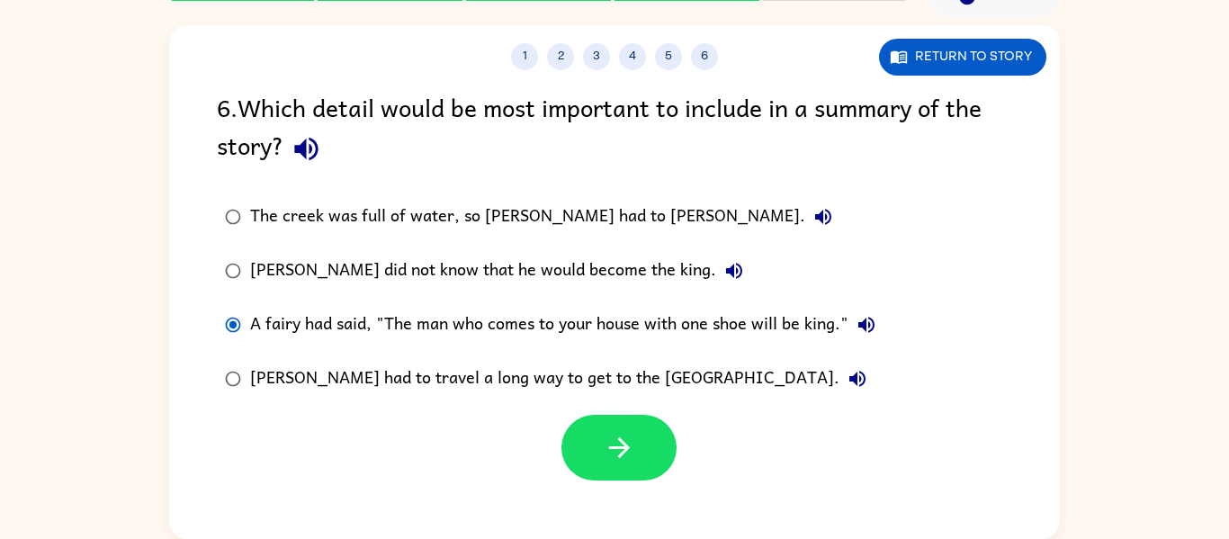
click at [658, 479] on div at bounding box center [619, 448] width 115 height 66
click at [649, 445] on button "button" at bounding box center [619, 448] width 115 height 66
